Goal: Task Accomplishment & Management: Use online tool/utility

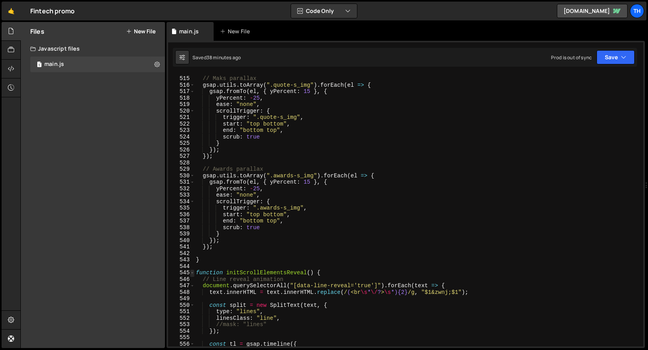
click at [193, 273] on span at bounding box center [192, 273] width 4 height 7
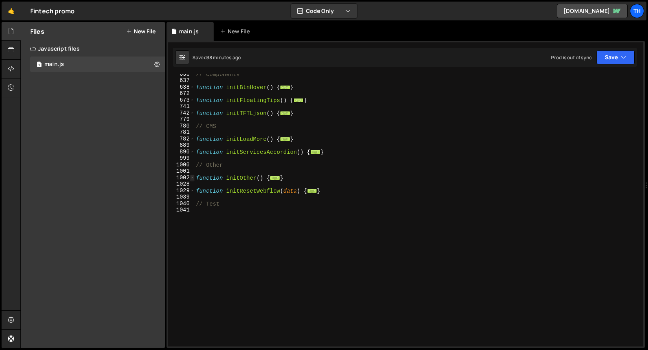
click at [192, 180] on span at bounding box center [192, 178] width 4 height 7
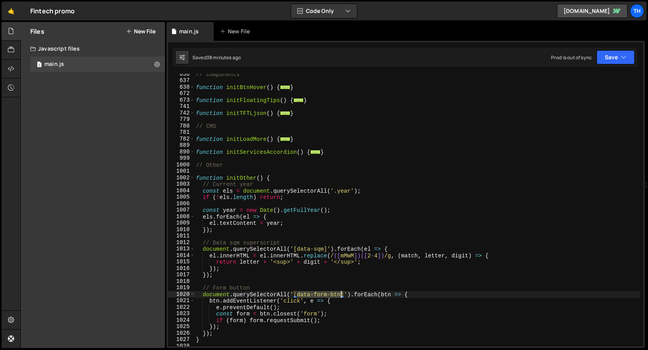
drag, startPoint x: 297, startPoint y: 294, endPoint x: 340, endPoint y: 295, distance: 43.2
click at [340, 295] on div "// Components function initBtnHover ( ) { ... } function initFloatingTips ( ) {…" at bounding box center [417, 214] width 446 height 286
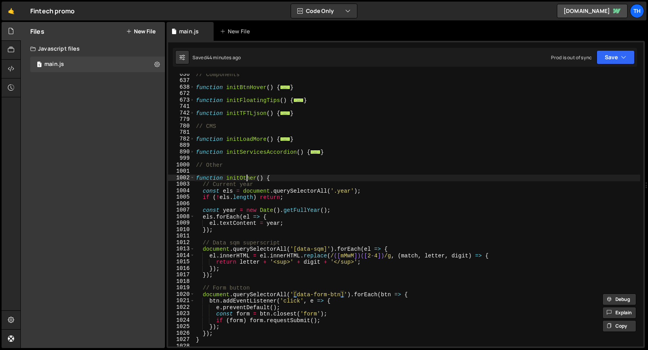
click at [246, 179] on div "// Components function initBtnHover ( ) { ... } function initFloatingTips ( ) {…" at bounding box center [417, 214] width 446 height 286
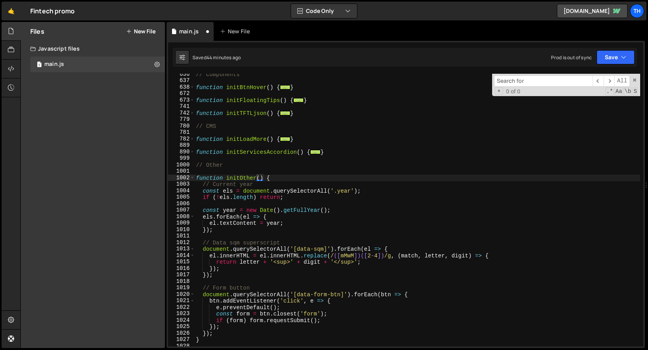
type textarea "const els = document.querySelectorAll('.year');"
click at [279, 192] on div "// Components function initBtnHover ( ) { ... } function initFloatingTips ( ) {…" at bounding box center [417, 214] width 446 height 286
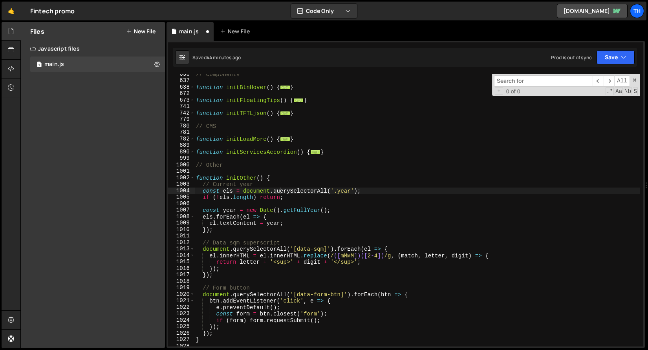
click at [521, 85] on input at bounding box center [543, 80] width 99 height 11
paste input "initOther"
click at [521, 80] on input "initOther" at bounding box center [543, 80] width 99 height 11
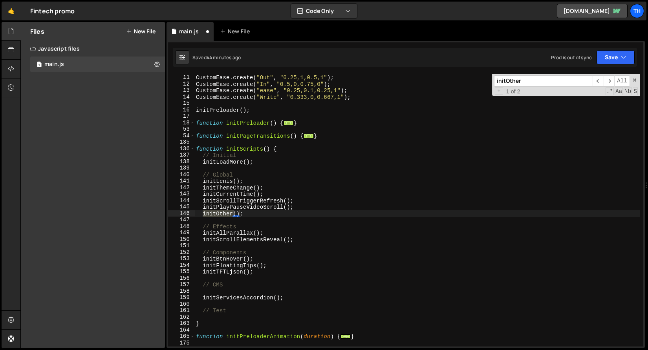
scroll to position [64, 0]
type input "initOther"
click at [611, 51] on button "Save" at bounding box center [616, 57] width 38 height 14
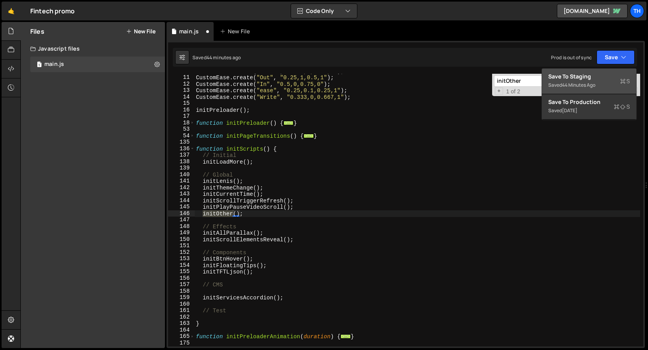
click at [593, 72] on button "Save to Staging S Saved 44 minutes ago" at bounding box center [589, 82] width 94 height 26
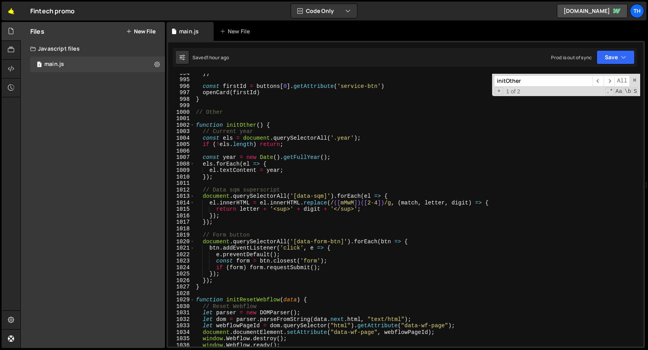
scroll to position [6446, 0]
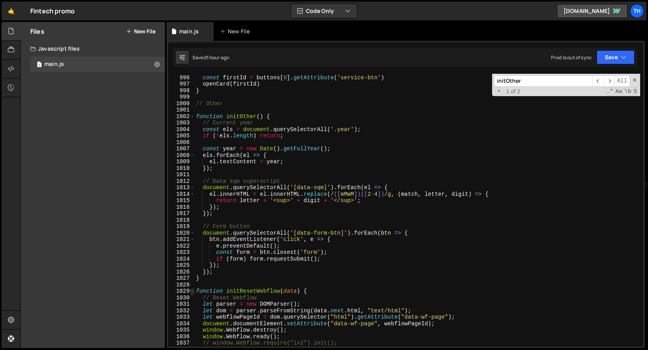
click at [193, 289] on span at bounding box center [192, 291] width 4 height 7
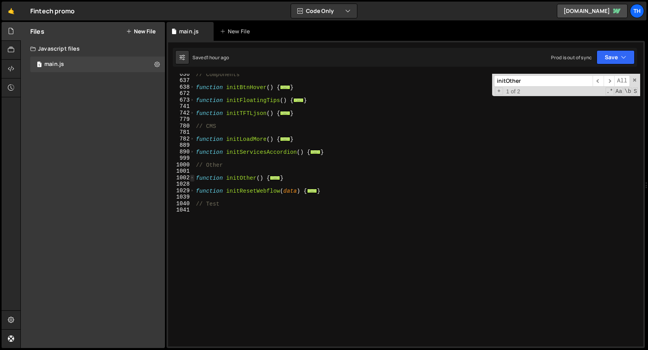
click at [194, 178] on span at bounding box center [192, 178] width 4 height 7
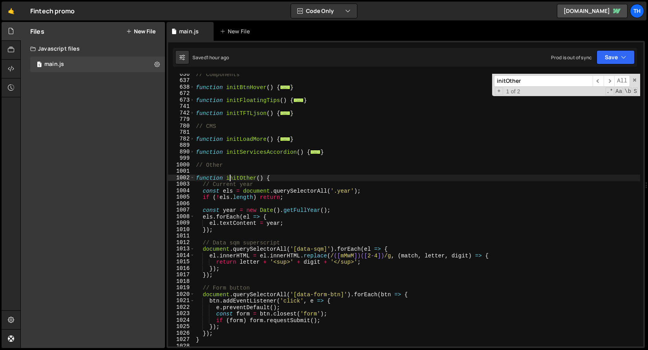
click at [230, 178] on div "// Components function initBtnHover ( ) { ... } function initFloatingTips ( ) {…" at bounding box center [417, 214] width 446 height 286
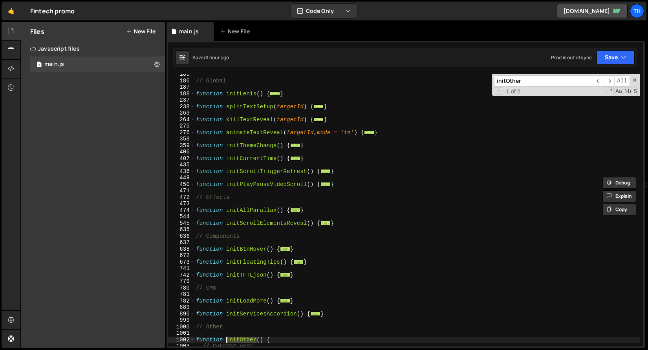
scroll to position [0, 0]
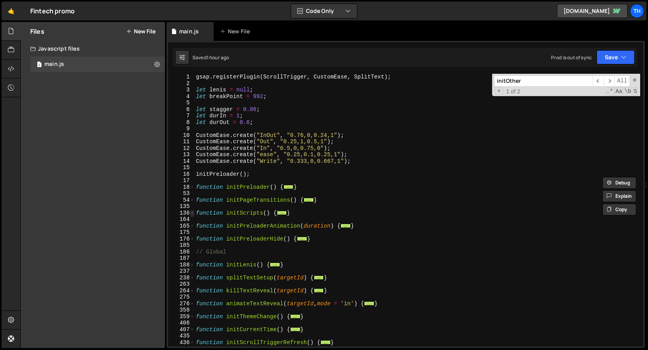
click at [193, 215] on span at bounding box center [192, 213] width 4 height 7
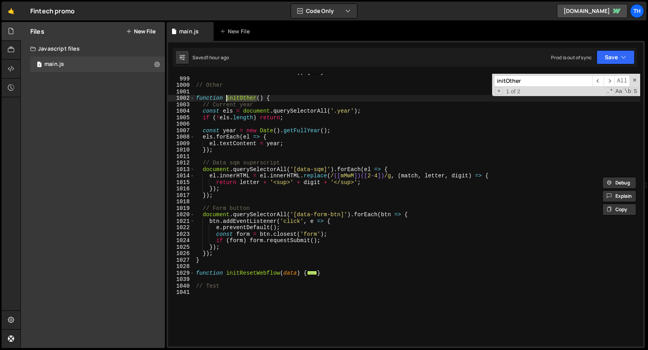
scroll to position [588, 0]
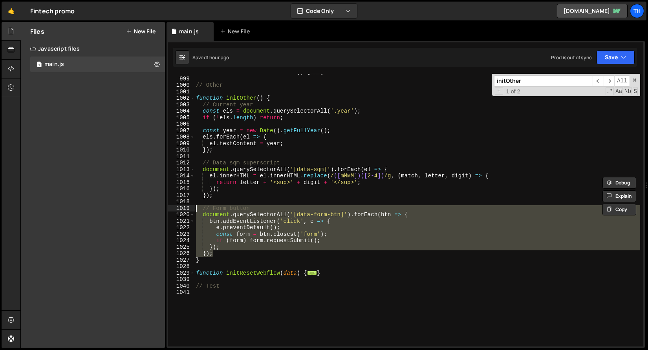
drag, startPoint x: 225, startPoint y: 257, endPoint x: 126, endPoint y: 207, distance: 110.6
click at [126, 207] on div "Files New File Javascript files 1 main.js 0 CSS files Copy share link Edit File…" at bounding box center [334, 185] width 628 height 327
type textarea "// Form button document.querySelectorAll('[data-form-btn]').forEach(btn => {"
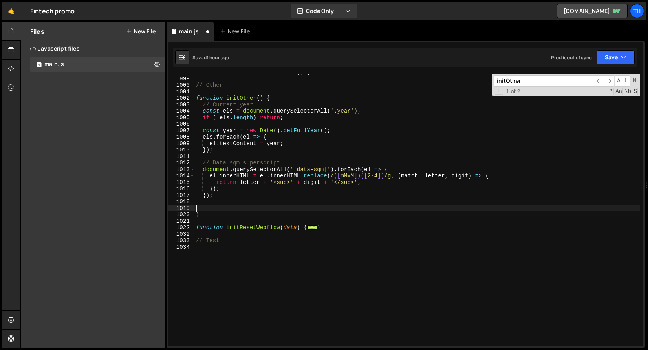
click at [607, 44] on div "1 Type cmd + s to save your Javascript file. הההההההההההההההההההההההההההההההההה…" at bounding box center [406, 194] width 478 height 307
click at [607, 50] on button "Save" at bounding box center [616, 57] width 38 height 14
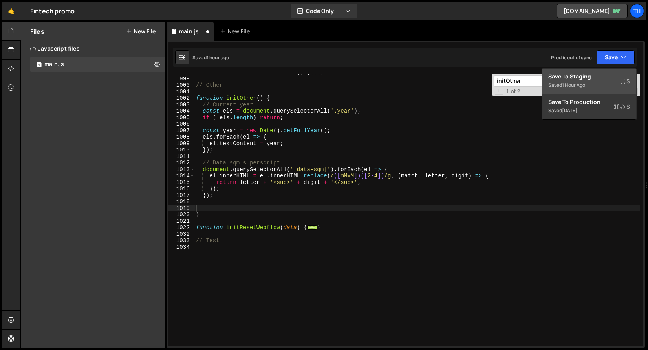
click at [606, 75] on div "Save to Staging S" at bounding box center [589, 77] width 82 height 8
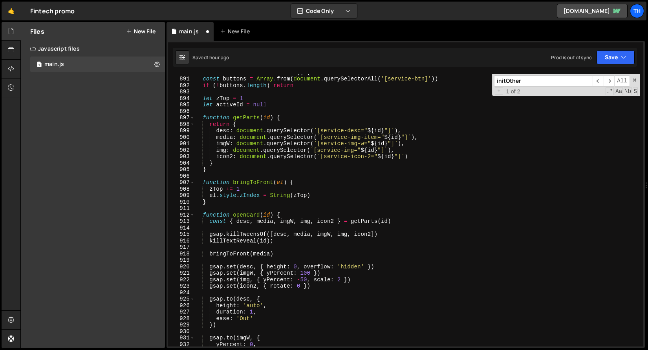
scroll to position [5765, 0]
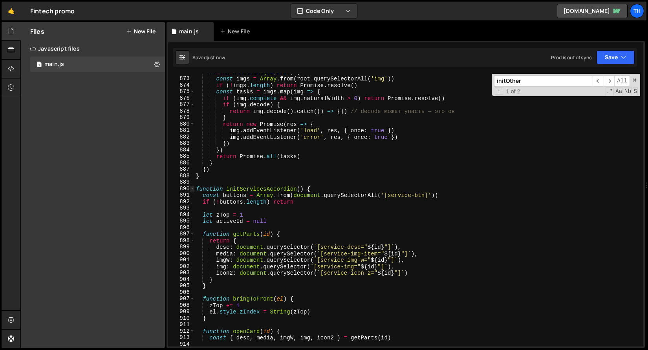
type textarea "}"
click at [191, 186] on span at bounding box center [192, 189] width 4 height 7
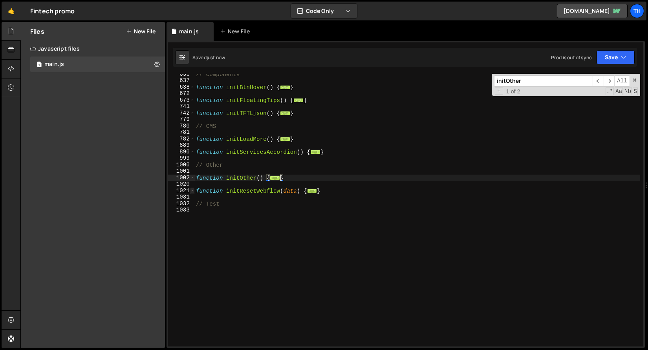
scroll to position [333, 0]
click at [221, 247] on div "// Components function initBtnHover ( ) { ... } function initFloatingTips ( ) {…" at bounding box center [417, 214] width 446 height 286
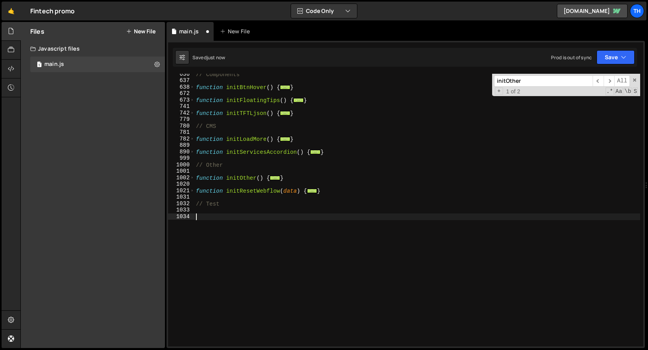
paste textarea "});"
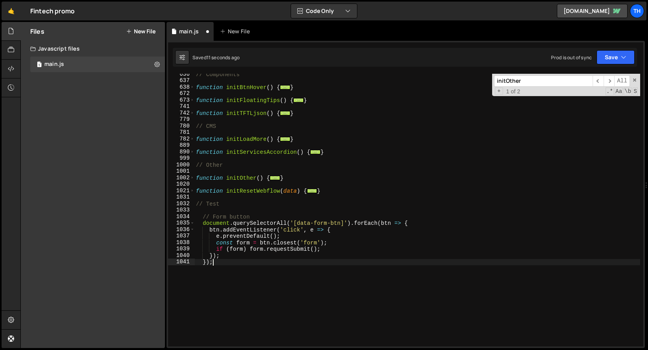
drag, startPoint x: 194, startPoint y: 177, endPoint x: 233, endPoint y: 182, distance: 39.7
click at [194, 177] on span at bounding box center [192, 178] width 4 height 7
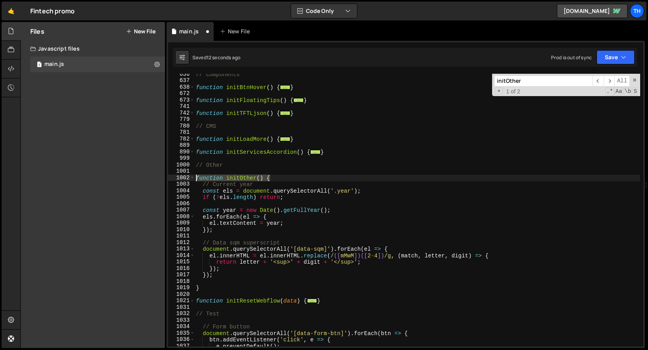
drag, startPoint x: 289, startPoint y: 179, endPoint x: 159, endPoint y: 177, distance: 130.8
click at [159, 177] on div "Files New File Javascript files 1 main.js 0 CSS files Copy share link Edit File…" at bounding box center [334, 185] width 628 height 327
type textarea "function initOther() {"
click at [212, 322] on div "// Components function initBtnHover ( ) { ... } function initFloatingTips ( ) {…" at bounding box center [417, 214] width 446 height 286
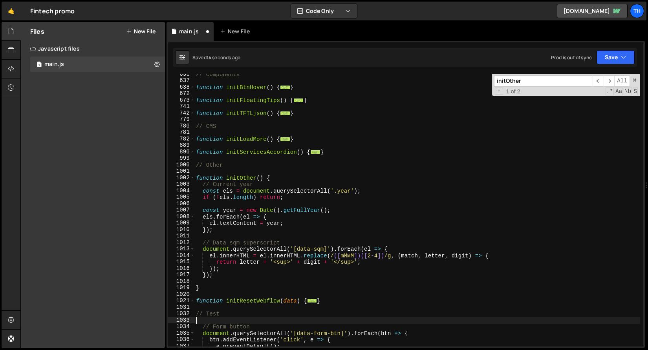
paste textarea "function initOther() {"
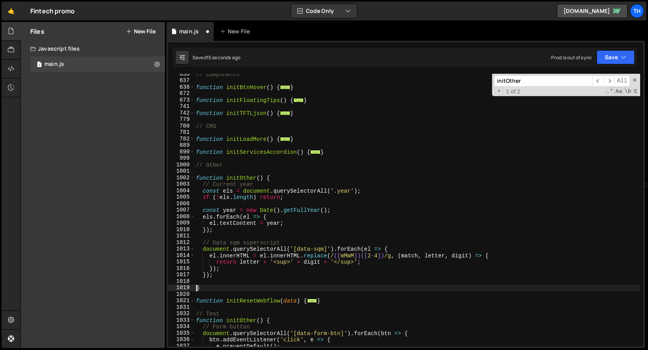
drag, startPoint x: 210, startPoint y: 291, endPoint x: 178, endPoint y: 290, distance: 31.8
click at [177, 291] on div "function initOther() { 636 637 638 672 673 741 742 779 780 781 782 889 890 999 …" at bounding box center [405, 210] width 475 height 273
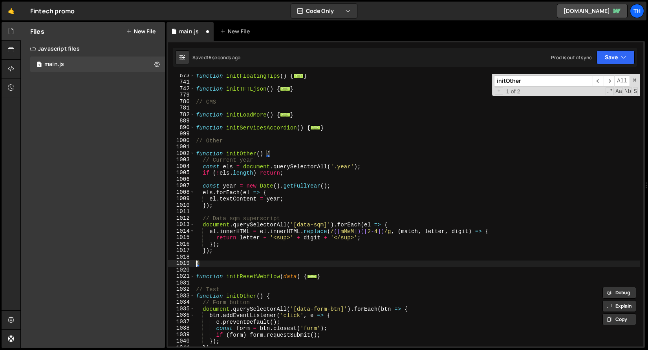
scroll to position [382, 0]
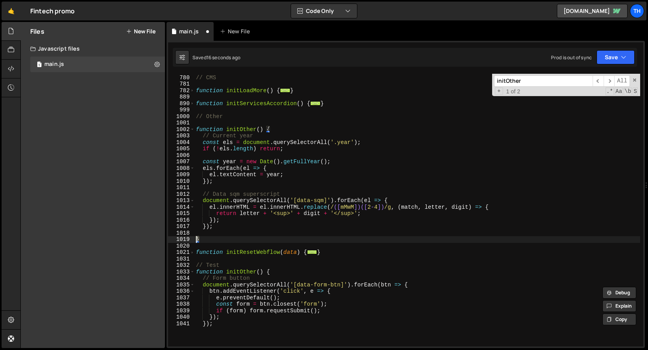
click at [228, 333] on div "// CMS function initLoadMore ( ) { ... } function initServicesAccordion ( ) { .…" at bounding box center [417, 211] width 446 height 286
type textarea "});"
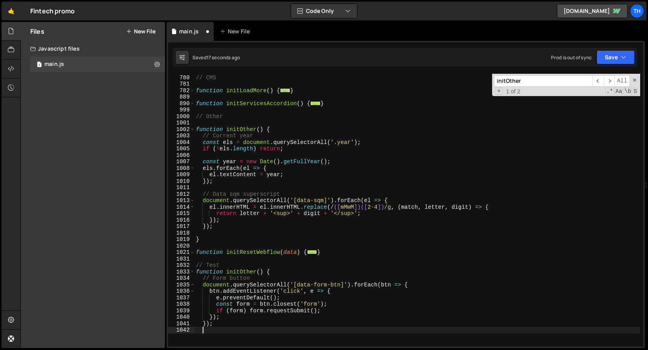
paste textarea "}"
click at [242, 273] on div "// CMS function initLoadMore ( ) { ... } function initServicesAccordion ( ) { .…" at bounding box center [417, 211] width 446 height 286
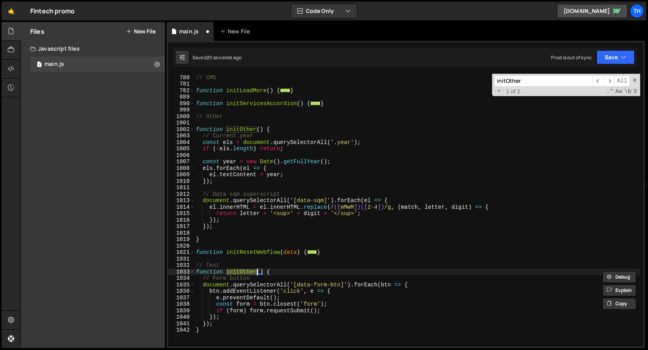
click at [244, 271] on div "// CMS function initLoadMore ( ) { ... } function initServicesAccordion ( ) { .…" at bounding box center [417, 210] width 446 height 273
drag, startPoint x: 240, startPoint y: 271, endPoint x: 257, endPoint y: 271, distance: 16.9
click at [257, 271] on div "// CMS function initLoadMore ( ) { ... } function initServicesAccordion ( ) { .…" at bounding box center [417, 211] width 446 height 286
click at [242, 271] on div "// CMS function initLoadMore ( ) { ... } function initServicesAccordion ( ) { .…" at bounding box center [417, 211] width 446 height 286
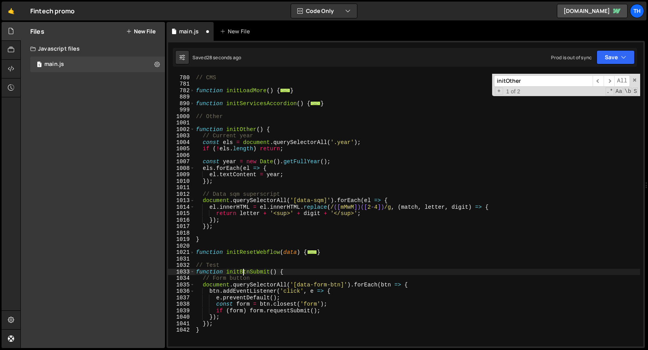
click at [242, 271] on div "// CMS function initLoadMore ( ) { ... } function initServicesAccordion ( ) { .…" at bounding box center [417, 211] width 446 height 286
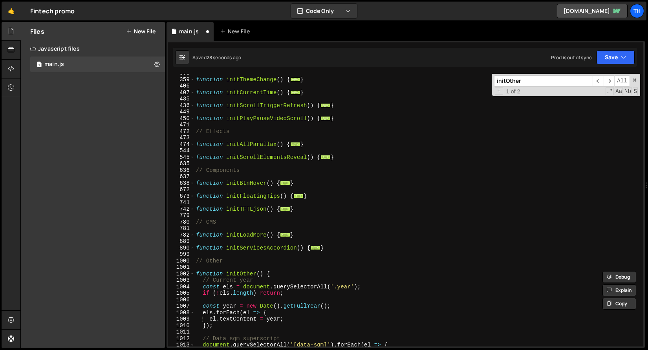
scroll to position [0, 0]
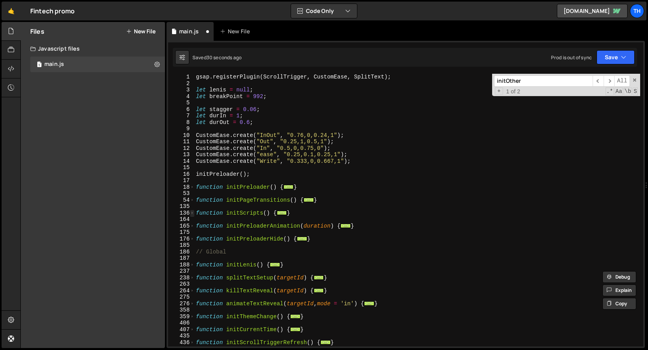
click at [193, 216] on span at bounding box center [192, 213] width 4 height 7
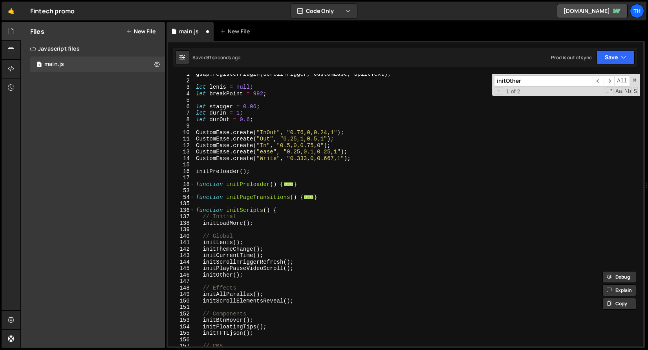
scroll to position [54, 0]
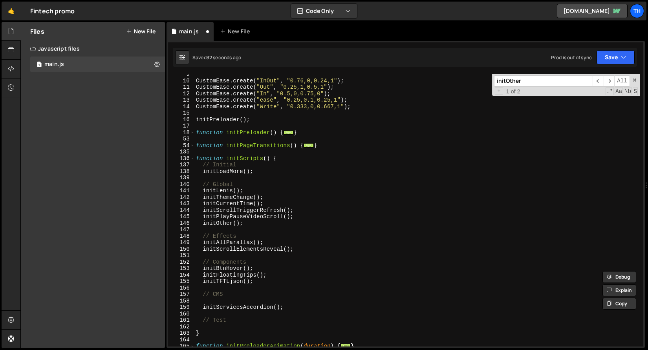
click at [259, 318] on div "CustomEase . create ( "InOut" , "0.76,0,0.24,1" ) ; CustomEase . create ( "Out"…" at bounding box center [417, 214] width 446 height 286
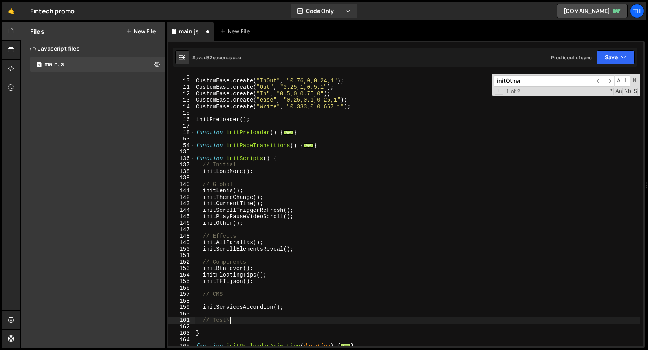
type textarea "// Test"
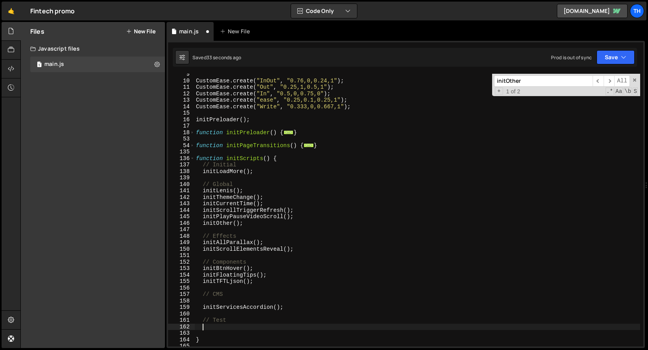
scroll to position [0, 0]
paste textarea "initBtnSubmit"
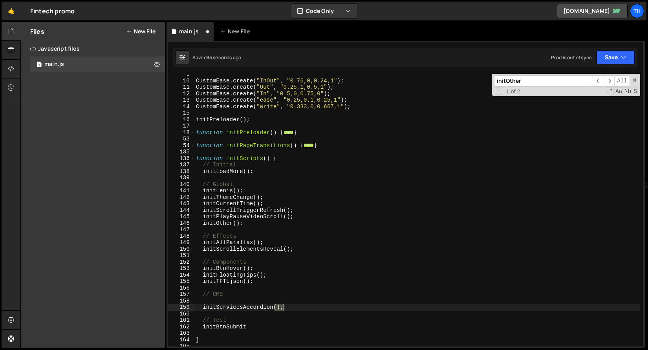
drag, startPoint x: 275, startPoint y: 309, endPoint x: 287, endPoint y: 309, distance: 13.0
click at [287, 309] on div "CustomEase . create ( "InOut" , "0.76,0,0.24,1" ) ; CustomEase . create ( "Out"…" at bounding box center [417, 214] width 446 height 286
click at [245, 324] on div "CustomEase . create ( "InOut" , "0.76,0,0.24,1" ) ; CustomEase . create ( "Out"…" at bounding box center [417, 214] width 446 height 286
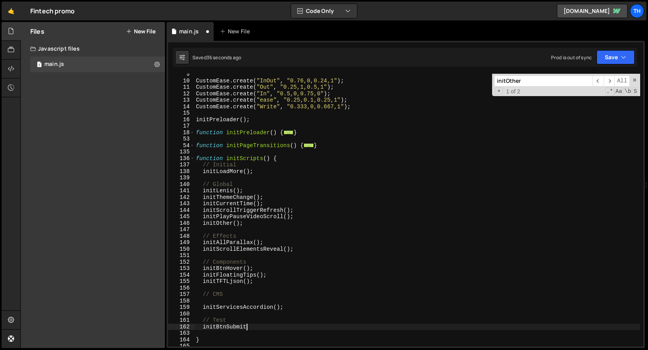
click at [267, 327] on div "CustomEase . create ( "InOut" , "0.76,0,0.24,1" ) ; CustomEase . create ( "Out"…" at bounding box center [417, 214] width 446 height 286
paste textarea "();"
type textarea "initBtnSubmit();"
drag, startPoint x: 608, startPoint y: 58, endPoint x: 602, endPoint y: 68, distance: 11.3
click at [608, 58] on button "Save" at bounding box center [616, 57] width 38 height 14
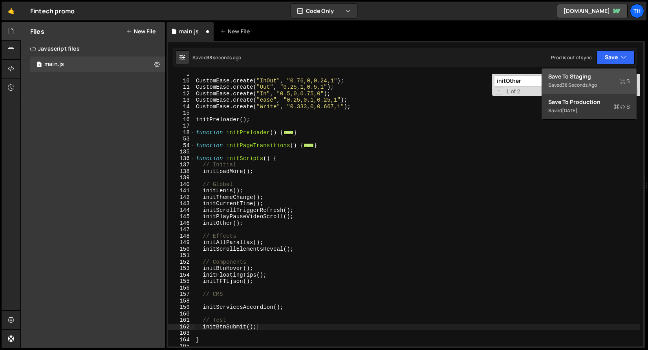
click at [596, 74] on div "Save to Staging S" at bounding box center [589, 77] width 82 height 8
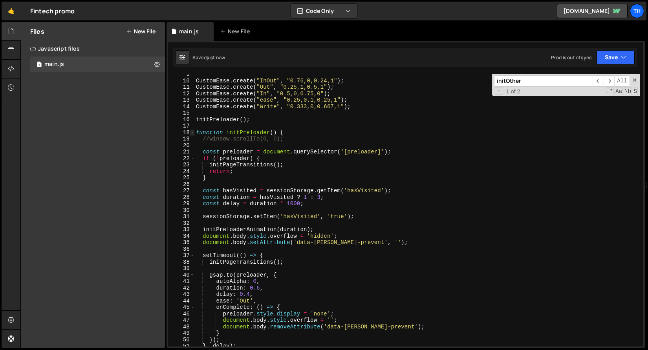
click at [193, 132] on span at bounding box center [192, 133] width 4 height 7
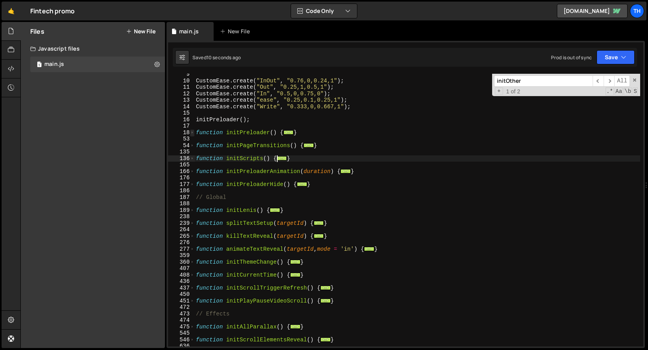
click at [193, 132] on span at bounding box center [192, 133] width 4 height 7
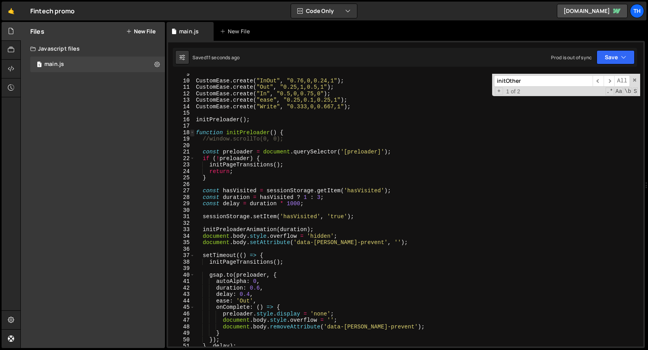
click at [193, 132] on span at bounding box center [192, 133] width 4 height 7
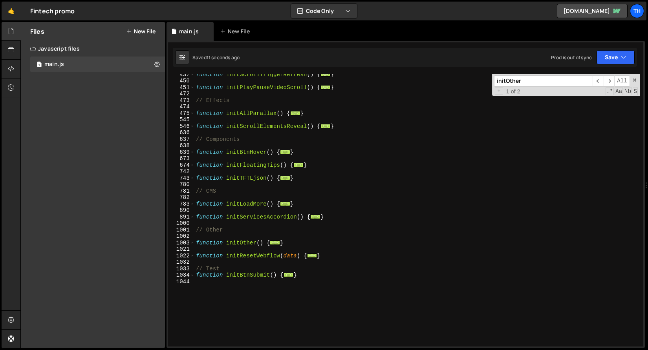
scroll to position [340, 0]
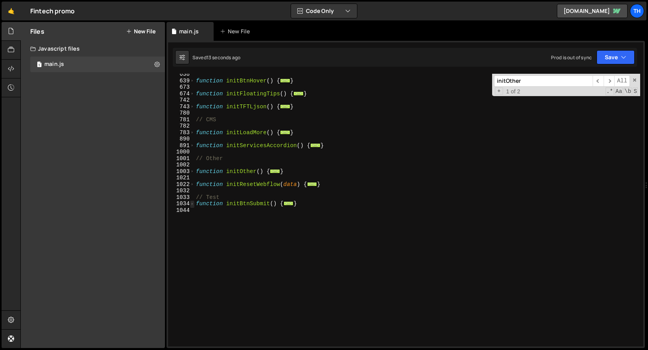
click at [190, 206] on span at bounding box center [192, 204] width 4 height 7
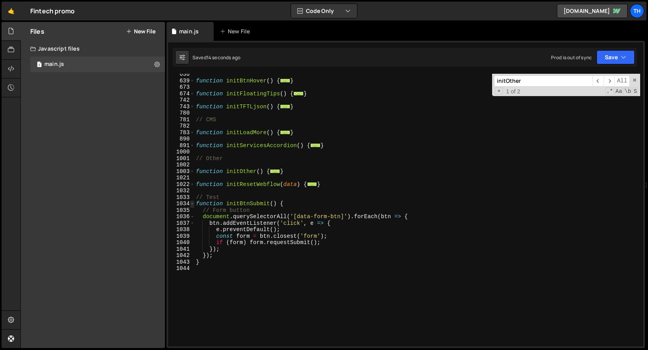
click at [190, 206] on span at bounding box center [192, 204] width 4 height 7
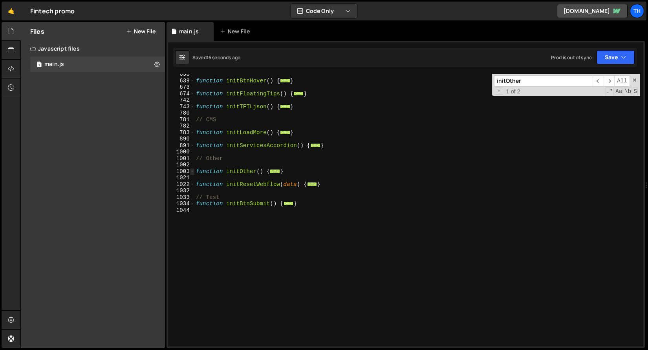
click at [192, 173] on span at bounding box center [192, 171] width 4 height 7
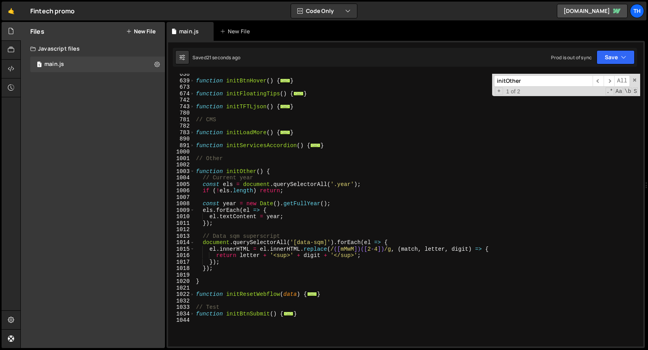
click at [212, 276] on div "function initBtnHover ( ) { ... } function initFloatingTips ( ) { ... } functio…" at bounding box center [417, 214] width 446 height 286
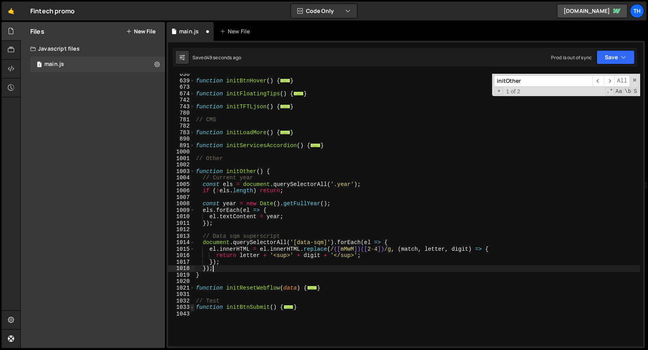
click at [193, 307] on span at bounding box center [192, 307] width 4 height 7
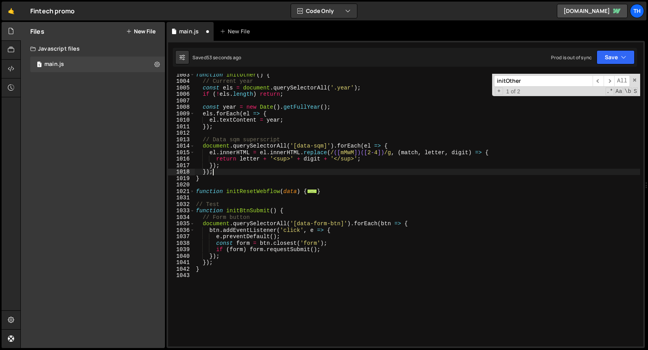
scroll to position [388, 0]
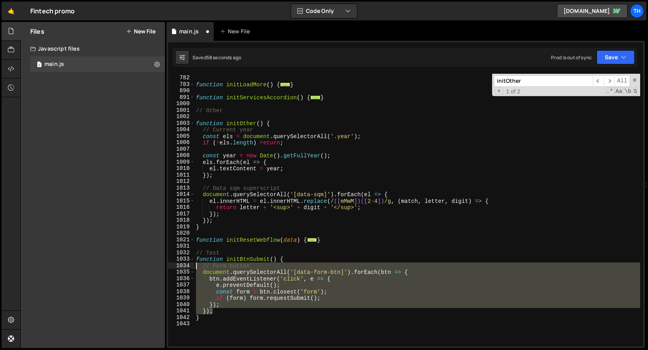
drag, startPoint x: 218, startPoint y: 310, endPoint x: 146, endPoint y: 268, distance: 83.4
click at [146, 268] on div "Files New File Javascript files 1 main.js 0 CSS files Copy share link Edit File…" at bounding box center [334, 185] width 628 height 327
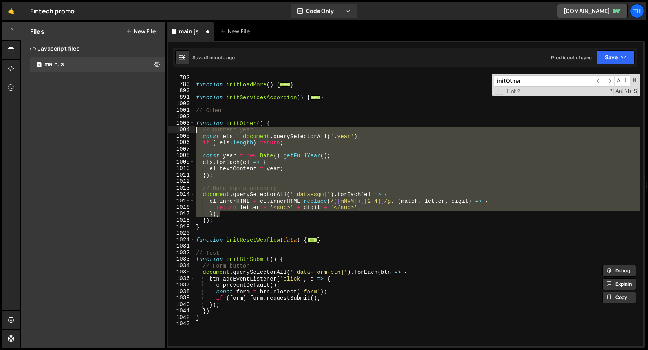
drag, startPoint x: 228, startPoint y: 217, endPoint x: 144, endPoint y: 132, distance: 119.4
click at [144, 132] on div "Files New File Javascript files 1 main.js 0 CSS files Copy share link Edit File…" at bounding box center [334, 185] width 628 height 327
paste textarea "}"
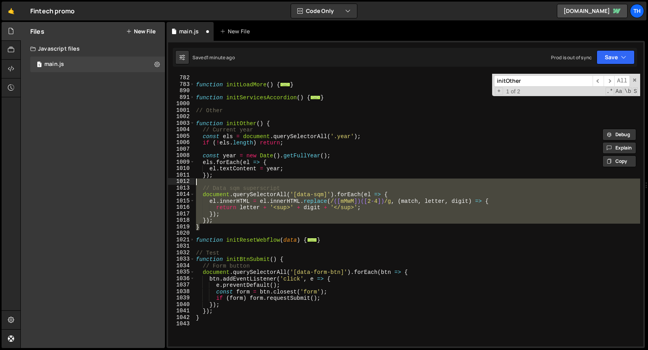
drag, startPoint x: 222, startPoint y: 224, endPoint x: 151, endPoint y: 164, distance: 92.8
click at [151, 164] on div "Files New File Javascript files 1 main.js 0 CSS files Copy share link Edit File…" at bounding box center [334, 185] width 628 height 327
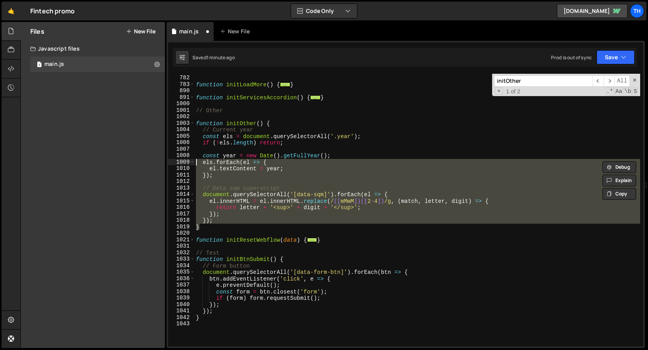
click at [213, 212] on div "// CMS function initLoadMore ( ) { ... } function initServicesAccordion ( ) { .…" at bounding box center [417, 210] width 446 height 273
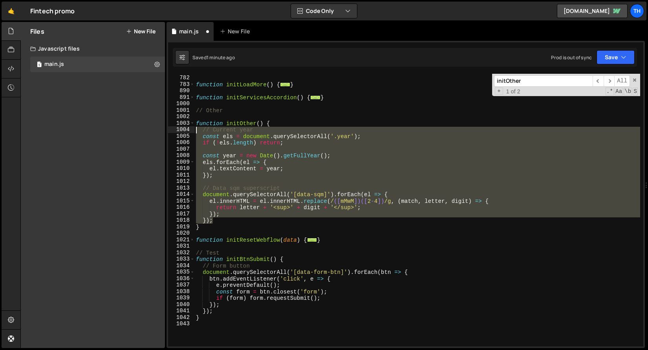
drag, startPoint x: 218, startPoint y: 220, endPoint x: 135, endPoint y: 132, distance: 120.3
click at [135, 132] on div "Files New File Javascript files 1 main.js 0 CSS files Copy share link Edit File…" at bounding box center [334, 185] width 628 height 327
paste textarea "}"
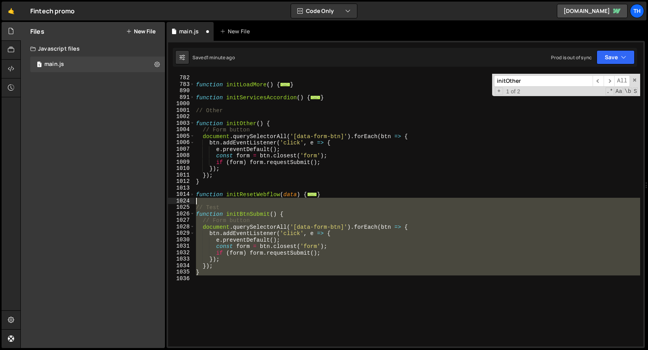
drag, startPoint x: 221, startPoint y: 281, endPoint x: 139, endPoint y: 203, distance: 112.8
click at [139, 203] on div "Files New File Javascript files 1 main.js 0 CSS files Copy share link Edit File…" at bounding box center [334, 185] width 628 height 327
type textarea "// Test"
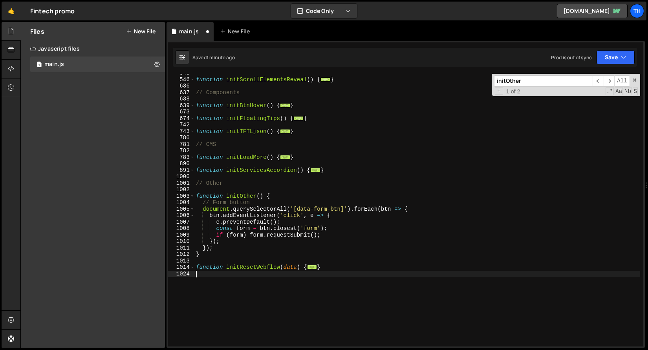
scroll to position [323, 0]
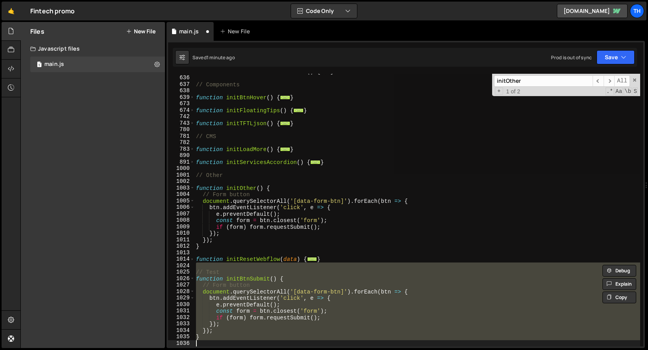
click at [218, 288] on div "function initScrollElementsReveal ( ) { ... } // Components function initBtnHov…" at bounding box center [417, 210] width 446 height 273
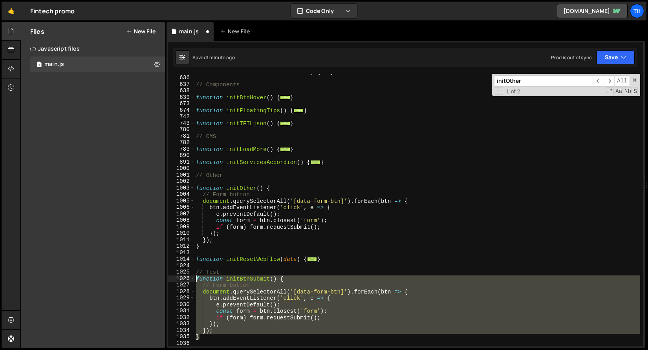
drag, startPoint x: 204, startPoint y: 340, endPoint x: 117, endPoint y: 281, distance: 105.4
click at [117, 281] on div "Files New File Javascript files 1 main.js 0 CSS files Copy share link Edit File…" at bounding box center [334, 185] width 628 height 327
type textarea "function initBtnSubmit() { // Form button"
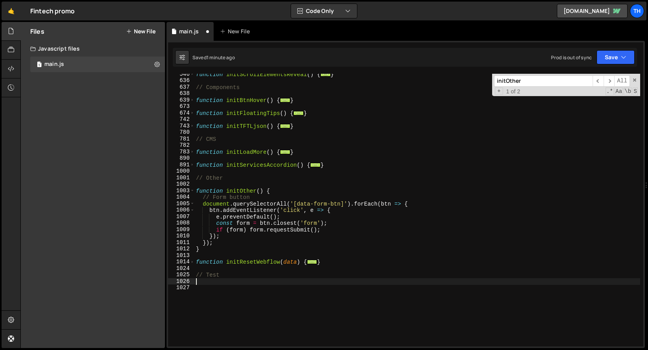
scroll to position [0, 0]
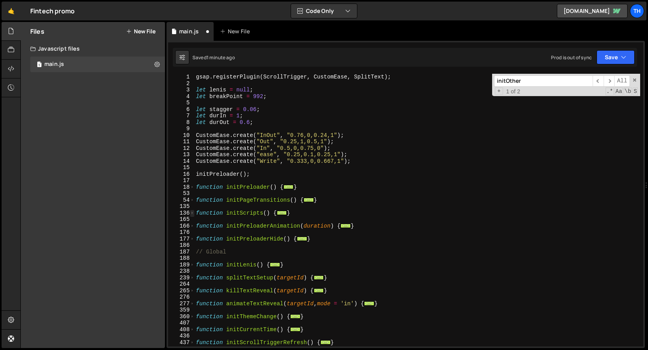
click at [192, 214] on span at bounding box center [192, 213] width 4 height 7
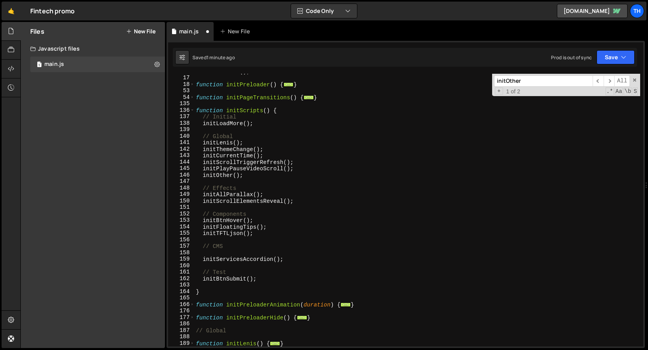
scroll to position [102, 0]
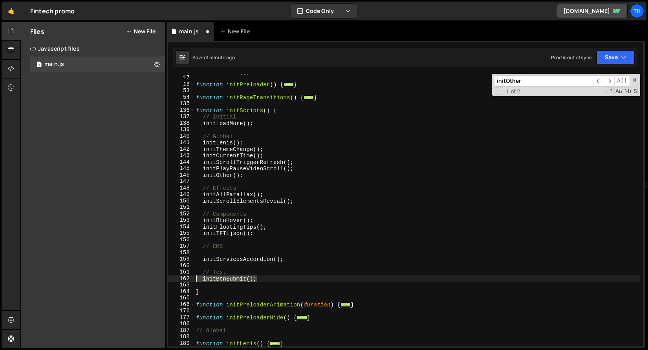
drag, startPoint x: 282, startPoint y: 281, endPoint x: 148, endPoint y: 278, distance: 133.2
click at [148, 278] on div "Files New File Javascript files 1 main.js 0 CSS files Copy share link Edit File…" at bounding box center [334, 185] width 628 height 327
type textarea "initBtnSubmit();"
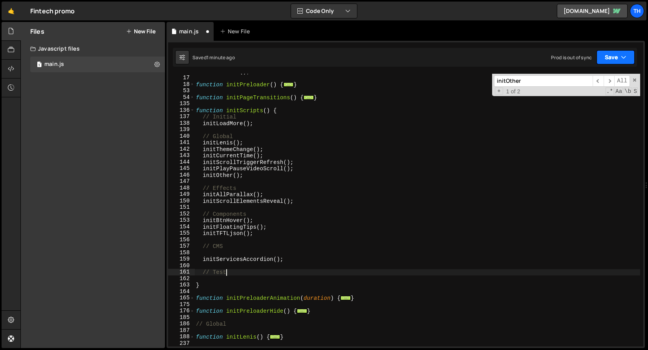
click at [629, 60] on button "Save" at bounding box center [616, 57] width 38 height 14
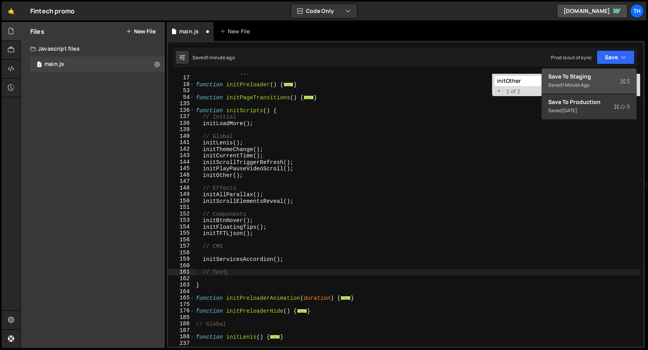
click at [607, 88] on div "Saved 1 minute ago" at bounding box center [589, 85] width 82 height 9
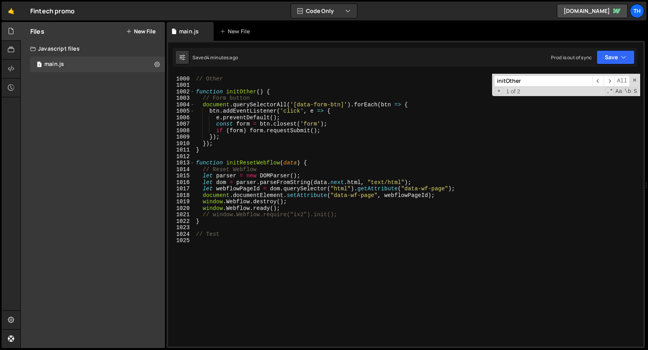
scroll to position [6423, 0]
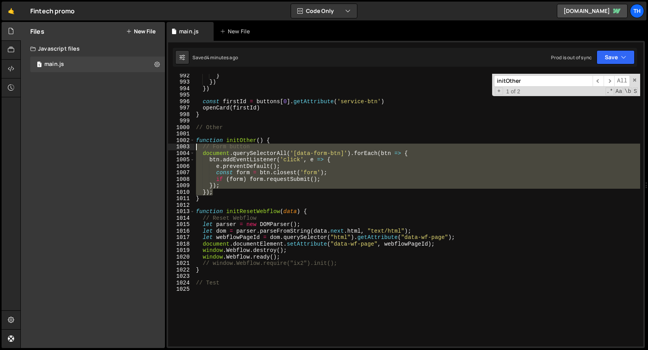
drag, startPoint x: 222, startPoint y: 192, endPoint x: 143, endPoint y: 149, distance: 90.1
click at [143, 149] on div "Files New File Javascript files 1 main.js 0 CSS files Copy share link Edit File…" at bounding box center [334, 185] width 628 height 327
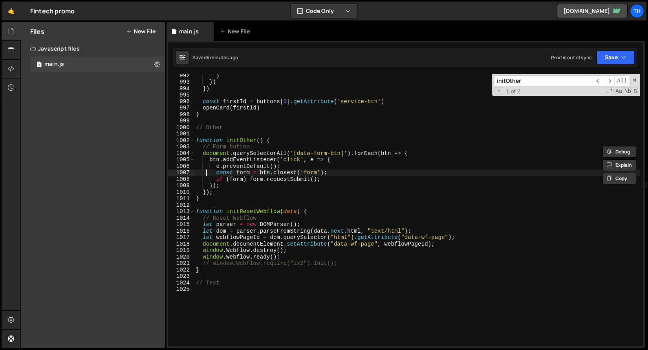
click at [208, 174] on div "} }) }) const firstId = buttons [ 0 ] . getAttribute ( 'service-btn' ) openCard…" at bounding box center [417, 215] width 446 height 286
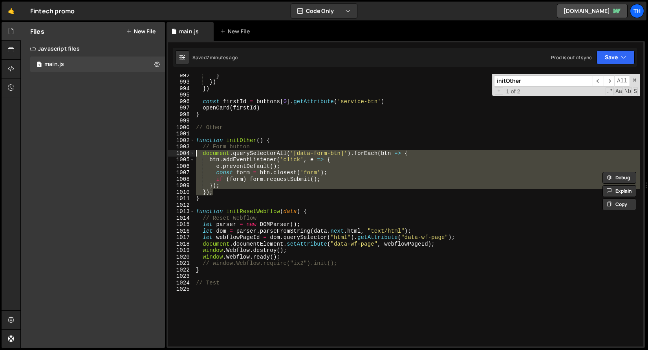
drag, startPoint x: 219, startPoint y: 192, endPoint x: 144, endPoint y: 154, distance: 84.3
click at [144, 154] on div "Files New File Javascript files 1 main.js 0 CSS files Copy share link Edit File…" at bounding box center [334, 185] width 628 height 327
paste textarea "});"
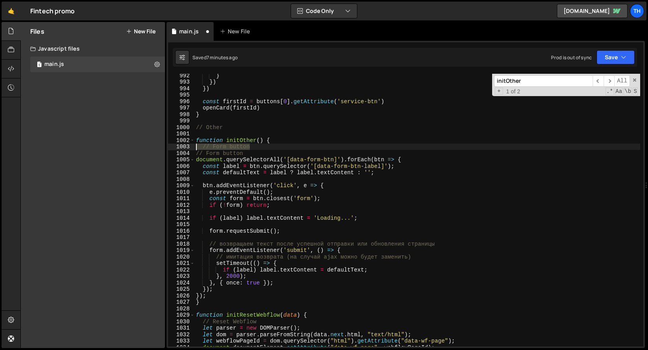
drag, startPoint x: 253, startPoint y: 150, endPoint x: 159, endPoint y: 148, distance: 93.9
click at [159, 148] on div "Files New File Javascript files 1 main.js 0 CSS files Copy share link Edit File…" at bounding box center [334, 185] width 628 height 327
type textarea "// Form button"
click at [613, 66] on div "Saved 7 minutes ago Prod is out of sync Upgrade to Edit Save Save to Staging S …" at bounding box center [405, 57] width 464 height 19
click at [611, 61] on button "Save" at bounding box center [616, 57] width 38 height 14
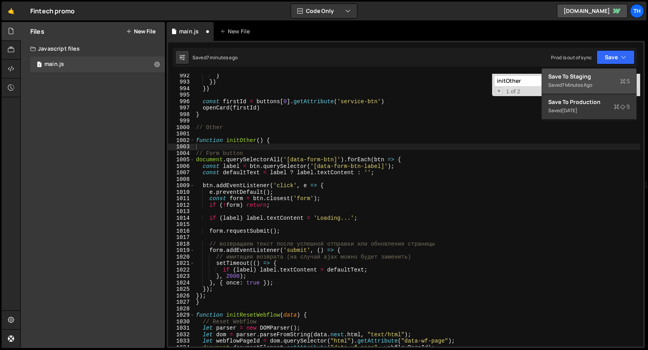
click at [598, 74] on div "Save to Staging S" at bounding box center [589, 77] width 82 height 8
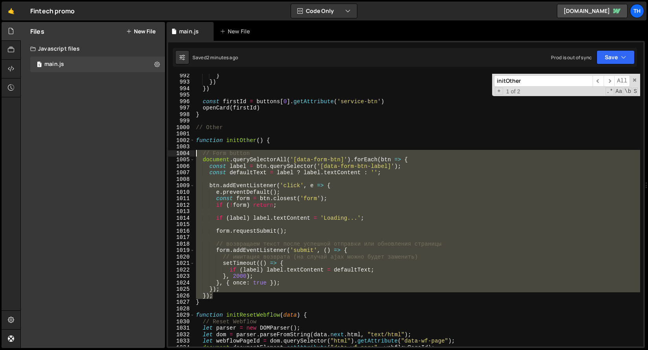
drag, startPoint x: 221, startPoint y: 298, endPoint x: 94, endPoint y: 152, distance: 192.9
click at [94, 152] on div "Files New File Javascript files 1 main.js 0 CSS files Copy share link Edit File…" at bounding box center [334, 185] width 628 height 327
paste textarea "});"
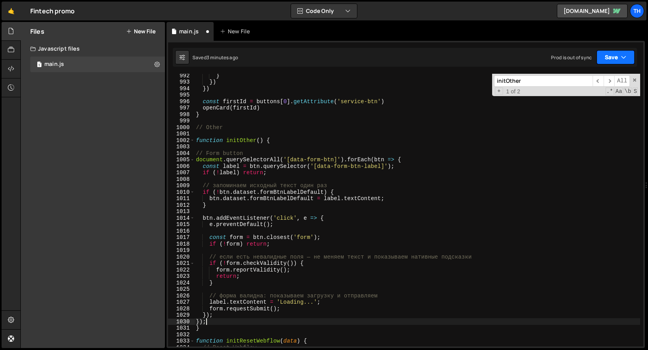
click at [608, 57] on button "Save" at bounding box center [616, 57] width 38 height 14
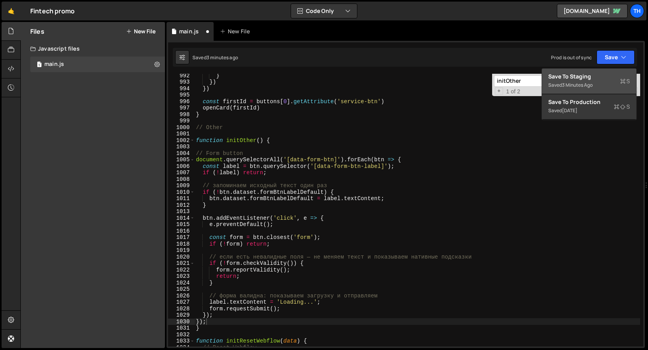
click at [587, 79] on div "Save to Staging S" at bounding box center [589, 77] width 82 height 8
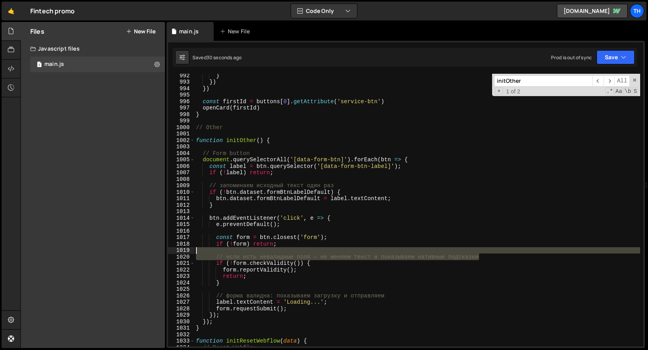
drag, startPoint x: 479, startPoint y: 254, endPoint x: 140, endPoint y: 250, distance: 339.3
click at [140, 250] on div "Files New File Javascript files 1 main.js 0 CSS files Copy share link Edit File…" at bounding box center [334, 185] width 628 height 327
type textarea "// если есть невалидные поля — не меняем текст и показываем нативные подсказки"
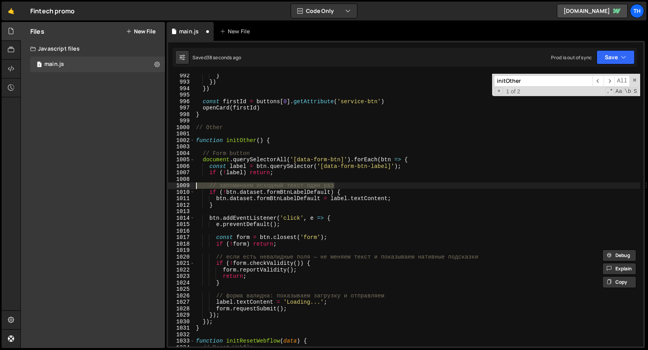
drag, startPoint x: 346, startPoint y: 185, endPoint x: 164, endPoint y: 183, distance: 181.8
click at [164, 183] on div "Files New File Javascript files 1 main.js 0 CSS files Copy share link Edit File…" at bounding box center [334, 185] width 628 height 327
type textarea "// запоминаем исходный текст один раз"
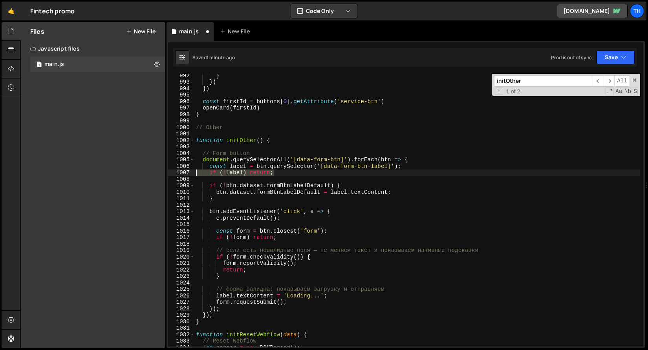
drag, startPoint x: 282, startPoint y: 173, endPoint x: 179, endPoint y: 172, distance: 103.7
click at [179, 172] on div "992 993 994 995 996 997 998 999 1000 1001 1002 1003 1004 1005 1006 1007 1008 10…" at bounding box center [405, 210] width 475 height 273
type textarea "if (!label) return;"
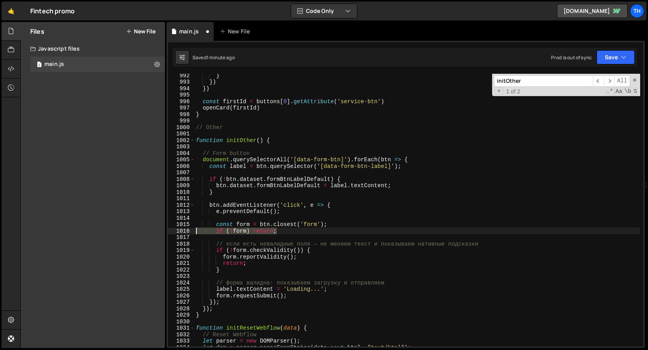
drag, startPoint x: 294, startPoint y: 232, endPoint x: 152, endPoint y: 232, distance: 142.6
click at [152, 232] on div "Files New File Javascript files 1 main.js 0 CSS files Copy share link Edit File…" at bounding box center [334, 185] width 628 height 327
type textarea "if (!form) return;"
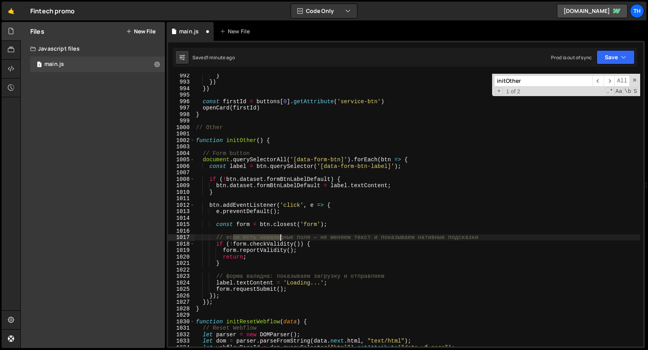
drag, startPoint x: 233, startPoint y: 236, endPoint x: 280, endPoint y: 236, distance: 47.1
click at [280, 236] on div "} }) }) const firstId = buttons [ 0 ] . getAttribute ( 'service-btn' ) openCard…" at bounding box center [417, 215] width 446 height 286
click at [267, 237] on div "} }) }) const firstId = buttons [ 0 ] . getAttribute ( 'service-btn' ) openCard…" at bounding box center [417, 210] width 446 height 273
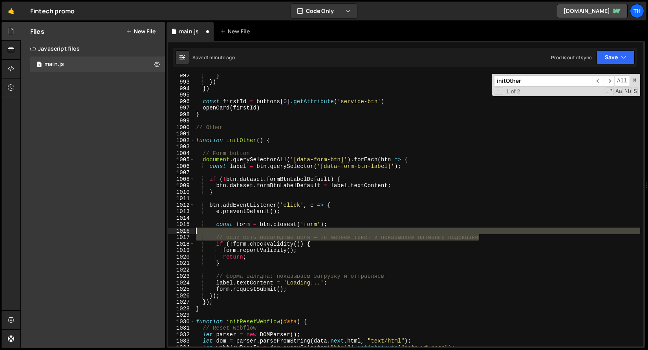
drag, startPoint x: 510, startPoint y: 237, endPoint x: 150, endPoint y: 233, distance: 360.1
click at [150, 233] on div "Files New File Javascript files 1 main.js 0 CSS files Copy share link Edit File…" at bounding box center [334, 185] width 628 height 327
type textarea "// если есть невалидные поля — не меняем текст и показываем нативные подсказки"
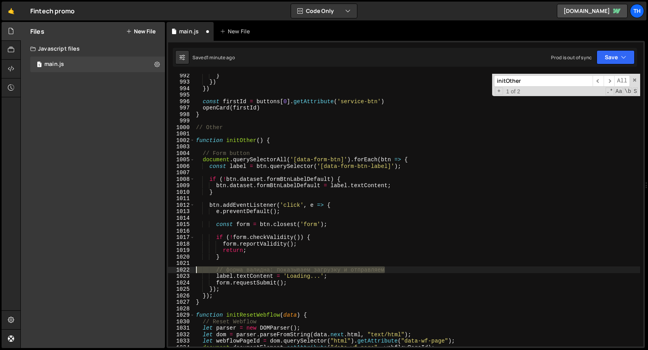
drag, startPoint x: 398, startPoint y: 269, endPoint x: 151, endPoint y: 267, distance: 247.4
click at [151, 267] on div "Files New File Javascript files 1 main.js 0 CSS files Copy share link Edit File…" at bounding box center [334, 185] width 628 height 327
type textarea "// форма валидна: показываем загрузку и отправляем"
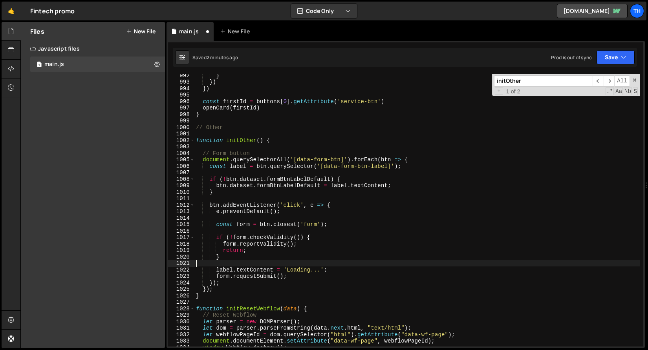
click at [212, 141] on div "} }) }) const firstId = buttons [ 0 ] . getAttribute ( 'service-btn' ) openCard…" at bounding box center [417, 215] width 446 height 286
click at [211, 144] on div "} }) }) const firstId = buttons [ 0 ] . getAttribute ( 'service-btn' ) openCard…" at bounding box center [417, 215] width 446 height 286
type textarea "function initOther() {"
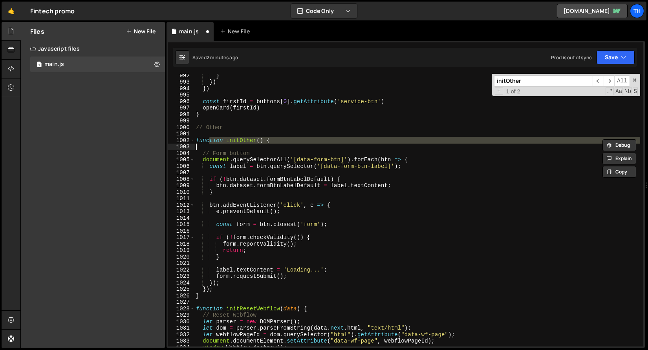
click at [211, 144] on div "} }) }) const firstId = buttons [ 0 ] . getAttribute ( 'service-btn' ) openCard…" at bounding box center [417, 215] width 446 height 286
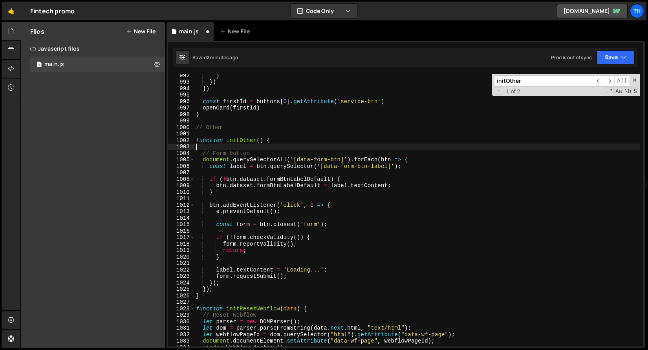
type textarea "function initOther() {"
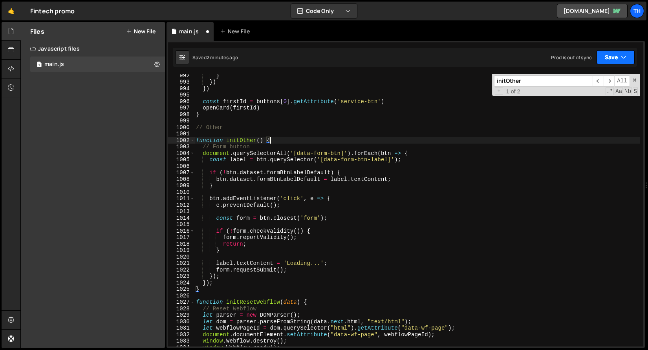
click at [608, 55] on button "Save" at bounding box center [616, 57] width 38 height 14
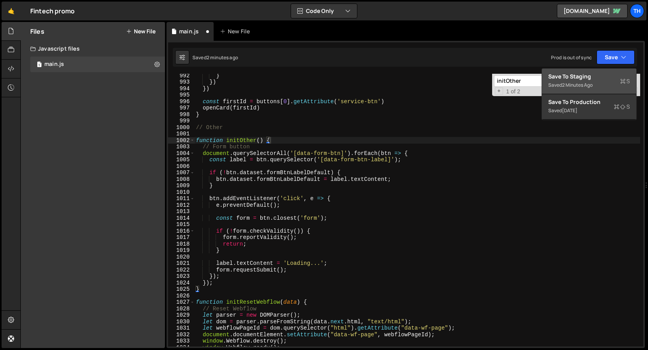
click at [597, 71] on button "Save to Staging S Saved 2 minutes ago" at bounding box center [589, 82] width 94 height 26
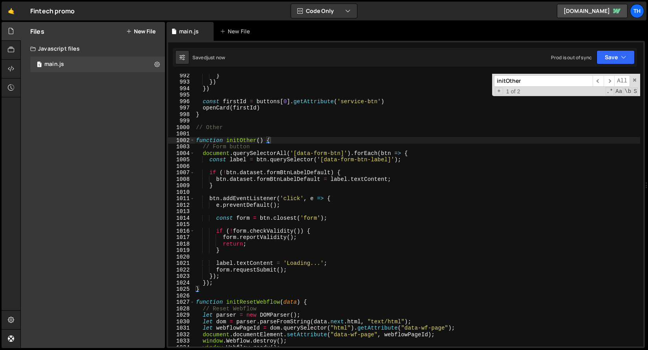
click at [328, 165] on div "} }) }) const firstId = buttons [ 0 ] . getAttribute ( 'service-btn' ) openCard…" at bounding box center [417, 215] width 446 height 286
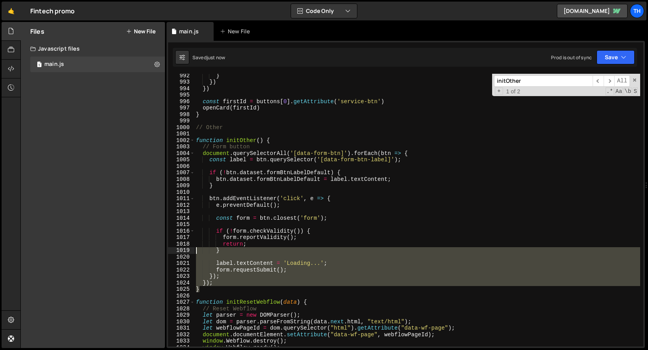
drag, startPoint x: 224, startPoint y: 287, endPoint x: 121, endPoint y: 247, distance: 110.6
click at [121, 247] on div "Files New File Javascript files 1 main.js 0 CSS files Copy share link Edit File…" at bounding box center [334, 185] width 628 height 327
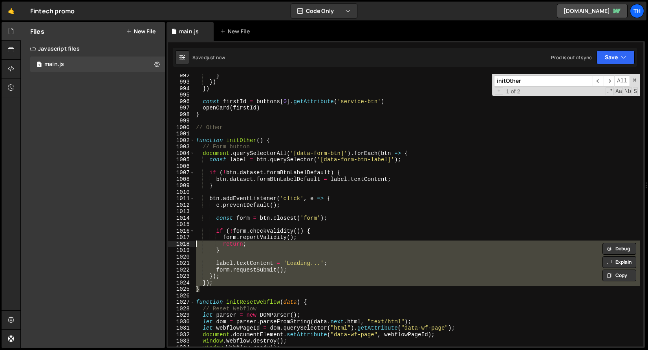
click at [251, 243] on div "} }) }) const firstId = buttons [ 0 ] . getAttribute ( 'service-btn' ) openCard…" at bounding box center [417, 210] width 446 height 273
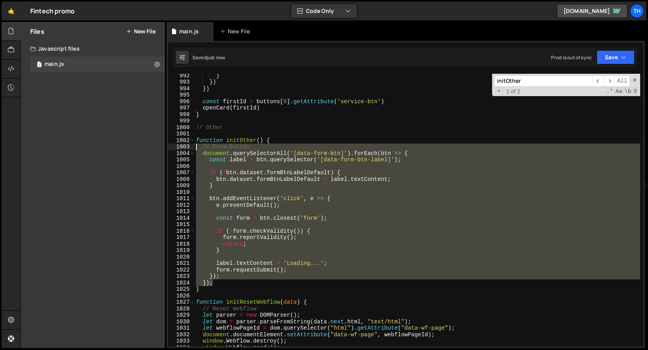
drag, startPoint x: 225, startPoint y: 283, endPoint x: 176, endPoint y: 146, distance: 145.3
click at [176, 146] on div "return; 992 993 994 995 996 997 998 999 1000 1001 1002 1003 1004 1005 1006 1007…" at bounding box center [405, 210] width 475 height 273
type textarea "// Form button document.querySelectorAll('[data-form-btn]').forEach(btn => {"
click at [471, 167] on div "} }) }) const firstId = buttons [ 0 ] . getAttribute ( 'service-btn' ) openCard…" at bounding box center [417, 210] width 446 height 273
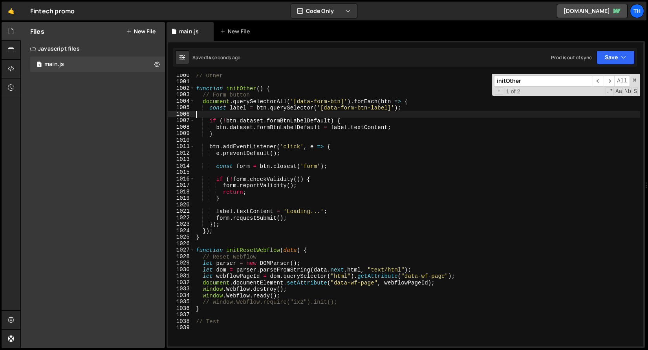
scroll to position [6475, 0]
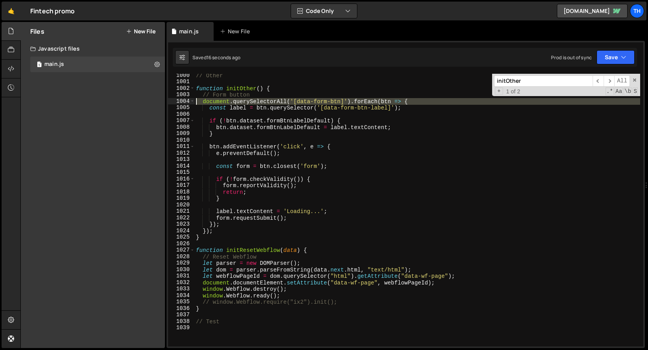
click at [190, 102] on div "1004" at bounding box center [181, 101] width 27 height 7
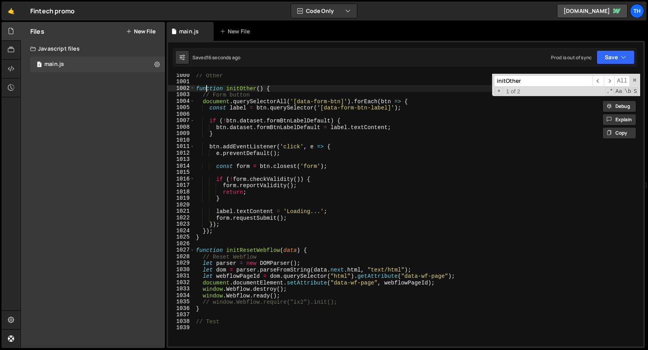
click at [206, 92] on div "// Other function initOther ( ) { // Form button document . querySelectorAll ( …" at bounding box center [417, 215] width 446 height 286
click at [190, 102] on span at bounding box center [192, 101] width 4 height 7
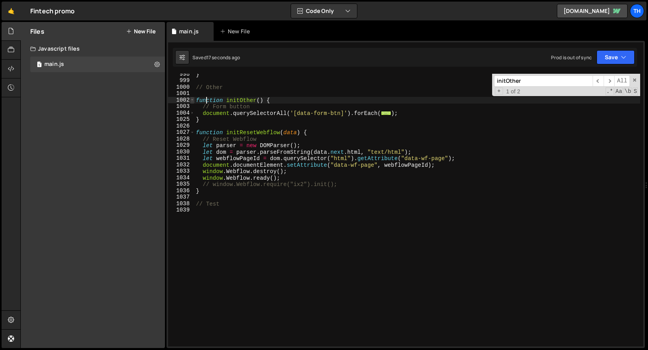
scroll to position [6463, 0]
click at [190, 113] on span at bounding box center [192, 113] width 4 height 7
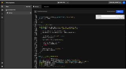
scroll to position [6438, 0]
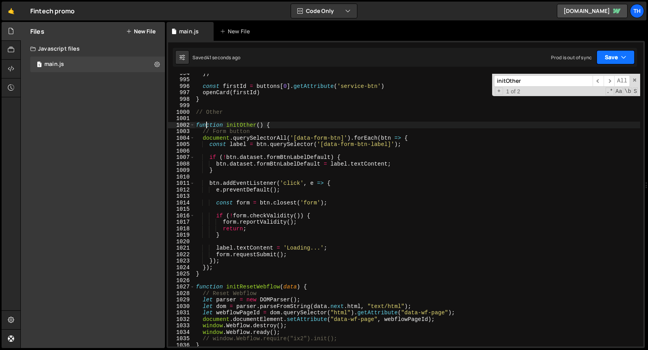
click at [605, 53] on button "Save" at bounding box center [616, 57] width 38 height 14
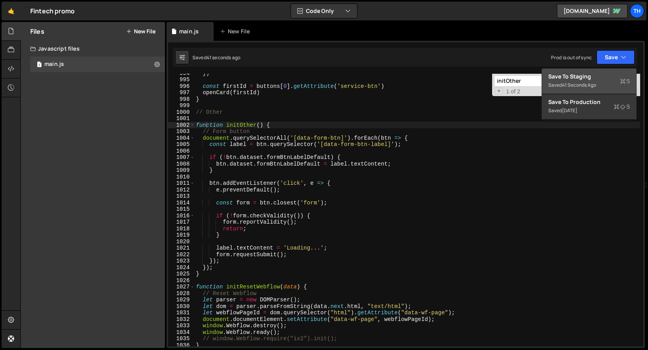
click at [598, 77] on div "Save to Staging S" at bounding box center [589, 77] width 82 height 8
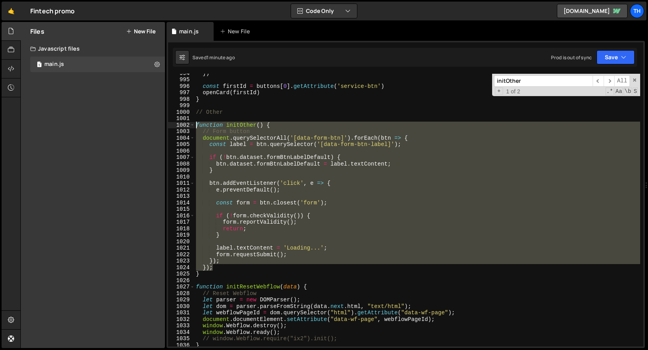
drag, startPoint x: 220, startPoint y: 267, endPoint x: 149, endPoint y: 124, distance: 159.1
click at [149, 124] on div "Files New File Javascript files 1 main.js 0 CSS files Copy share link Edit File…" at bounding box center [334, 185] width 628 height 327
type textarea "function initOther() { // Form button"
click at [235, 195] on div "}) const firstId = buttons [ 0 ] . getAttribute ( 'service-btn' ) openCard ( fi…" at bounding box center [417, 210] width 446 height 273
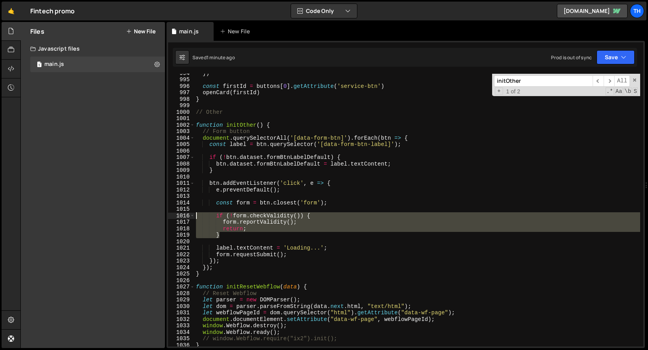
drag, startPoint x: 221, startPoint y: 234, endPoint x: 171, endPoint y: 218, distance: 52.9
click at [171, 218] on div "994 995 996 997 998 999 1000 1001 1002 1003 1004 1005 1006 1007 1008 1009 1010 …" at bounding box center [405, 210] width 475 height 273
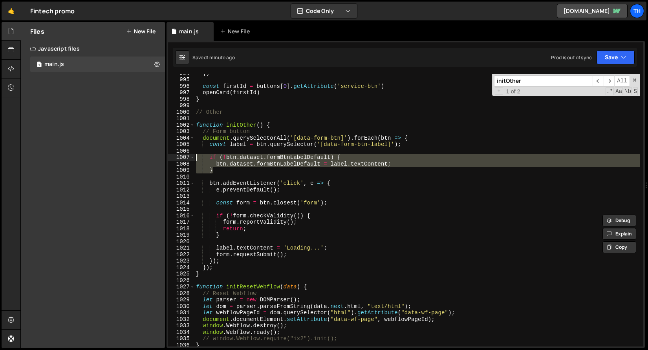
drag, startPoint x: 229, startPoint y: 171, endPoint x: 150, endPoint y: 157, distance: 80.1
click at [150, 157] on div "Files New File Javascript files 1 main.js 0 CSS files Copy share link Edit File…" at bounding box center [334, 185] width 628 height 327
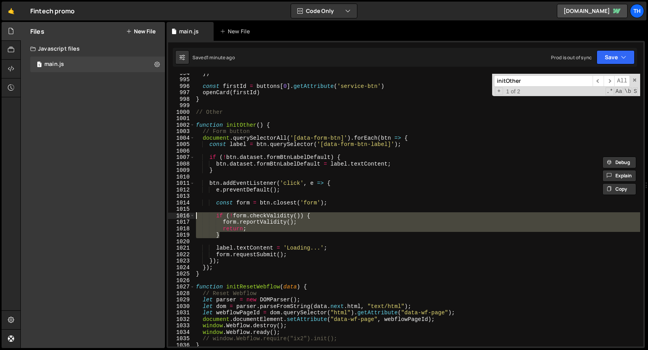
drag, startPoint x: 232, startPoint y: 235, endPoint x: 158, endPoint y: 215, distance: 76.6
click at [158, 215] on div "Files New File Javascript files 1 main.js 0 CSS files Copy share link Edit File…" at bounding box center [334, 185] width 628 height 327
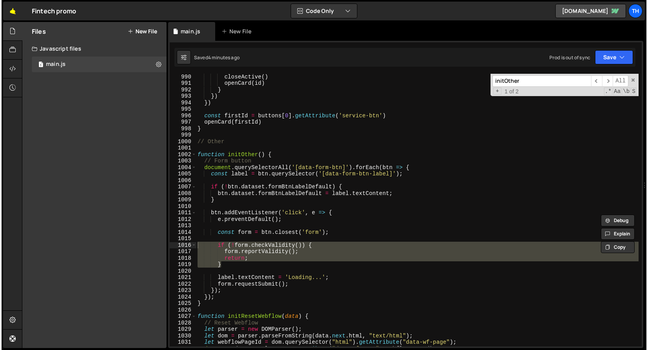
scroll to position [6452, 0]
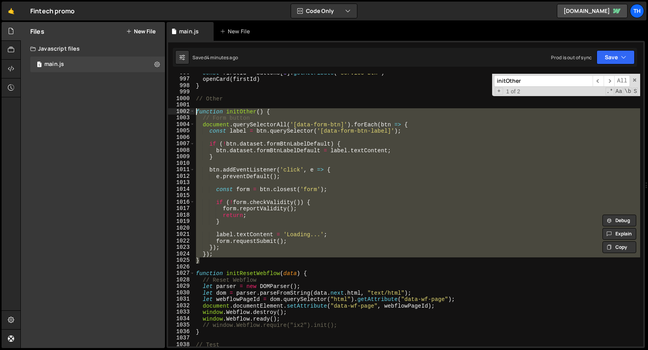
drag, startPoint x: 215, startPoint y: 260, endPoint x: 146, endPoint y: 113, distance: 162.0
click at [146, 113] on div "Files New File Javascript files 1 main.js 0 CSS files Copy share link Edit File…" at bounding box center [334, 185] width 628 height 327
click at [208, 176] on div "const firstId = buttons [ 0 ] . getAttribute ( 'service-btn' ) openCard ( first…" at bounding box center [417, 210] width 446 height 273
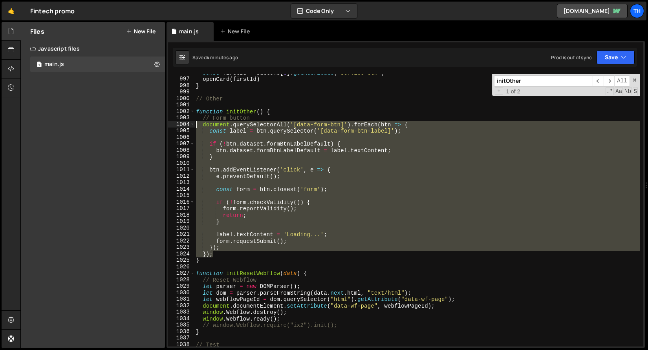
drag, startPoint x: 225, startPoint y: 254, endPoint x: 135, endPoint y: 123, distance: 158.7
click at [135, 123] on div "Files New File Javascript files 1 main.js 0 CSS files Copy share link Edit File…" at bounding box center [334, 185] width 628 height 327
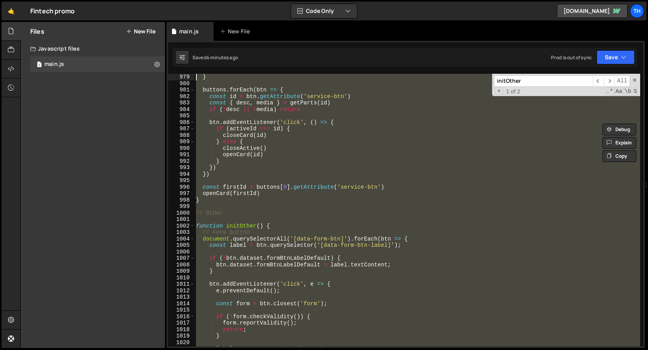
scroll to position [6337, 0]
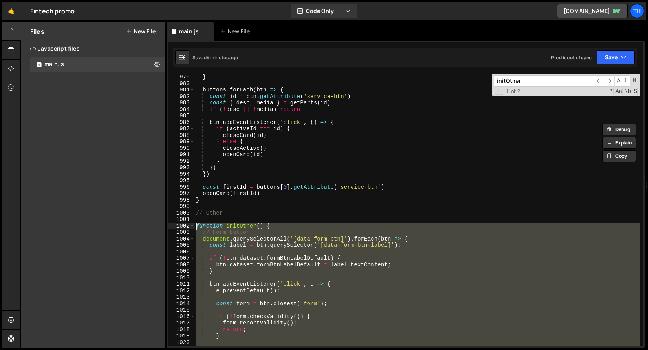
drag, startPoint x: 232, startPoint y: 310, endPoint x: 159, endPoint y: 228, distance: 109.1
click at [159, 228] on div "Files New File Javascript files 1 main.js 0 CSS files Copy share link Edit File…" at bounding box center [334, 185] width 628 height 327
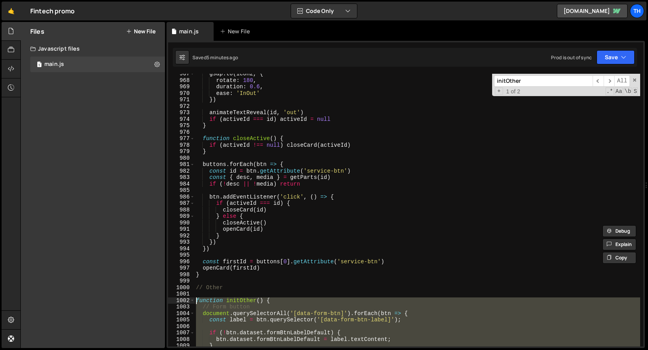
scroll to position [6263, 0]
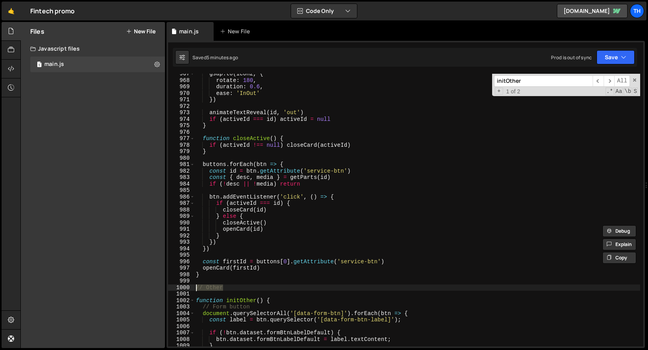
drag, startPoint x: 230, startPoint y: 289, endPoint x: 182, endPoint y: 289, distance: 47.9
click at [182, 289] on div "function initOther() { // Form button 967 968 969 970 971 972 973 974 975 976 9…" at bounding box center [405, 210] width 475 height 273
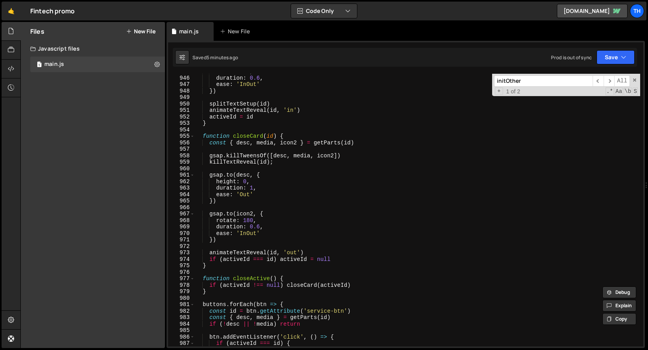
scroll to position [6271, 0]
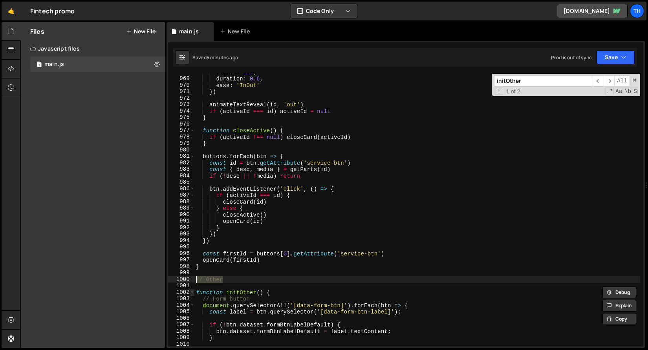
click at [192, 293] on span at bounding box center [192, 292] width 4 height 7
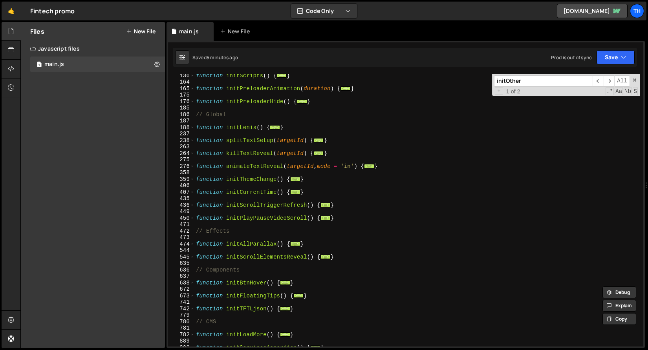
scroll to position [0, 0]
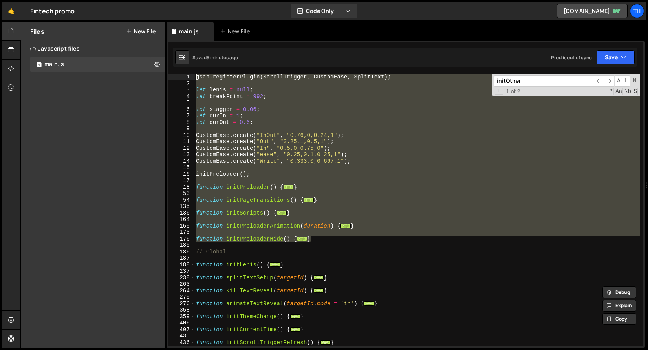
drag, startPoint x: 326, startPoint y: 239, endPoint x: 172, endPoint y: 69, distance: 229.4
click at [172, 69] on div "1 Type cmd + s to save your Javascript file. הההההההההההההההההההההההההההההההההה…" at bounding box center [406, 194] width 478 height 307
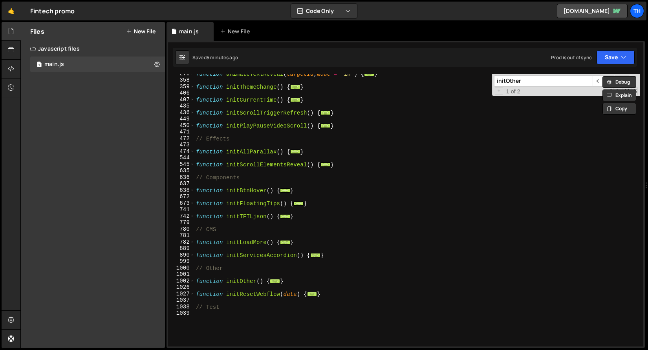
scroll to position [281, 0]
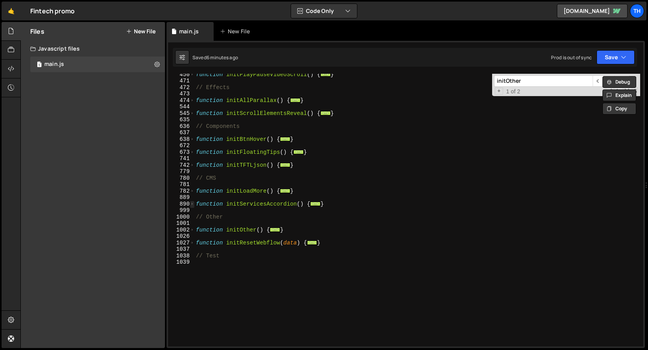
click at [194, 206] on span at bounding box center [192, 204] width 4 height 7
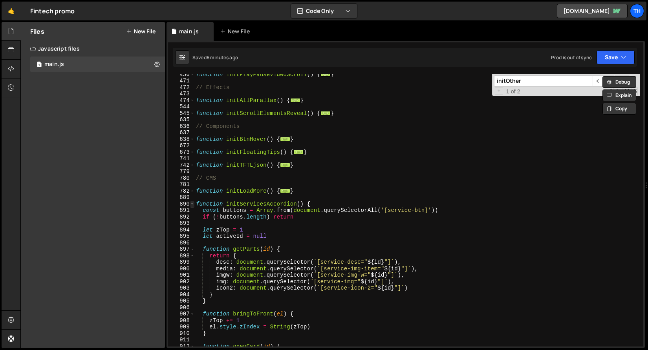
click at [194, 206] on span at bounding box center [192, 204] width 4 height 7
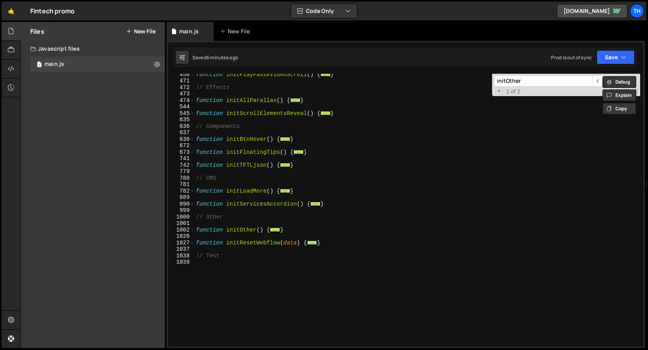
click at [191, 223] on div "1001" at bounding box center [181, 223] width 27 height 7
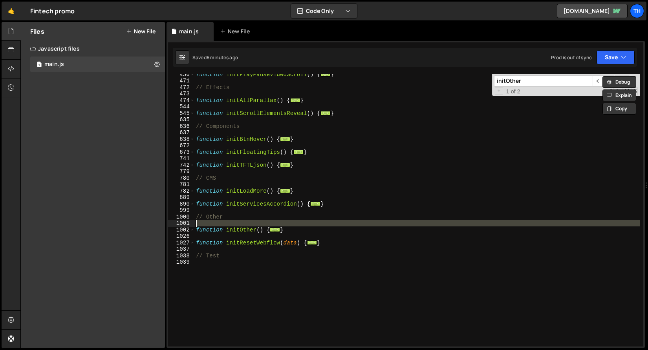
click at [189, 226] on div "1001" at bounding box center [181, 223] width 27 height 7
click at [190, 211] on div "999" at bounding box center [181, 210] width 27 height 7
click at [193, 226] on div "1001" at bounding box center [181, 223] width 27 height 7
click at [192, 231] on span at bounding box center [192, 230] width 4 height 7
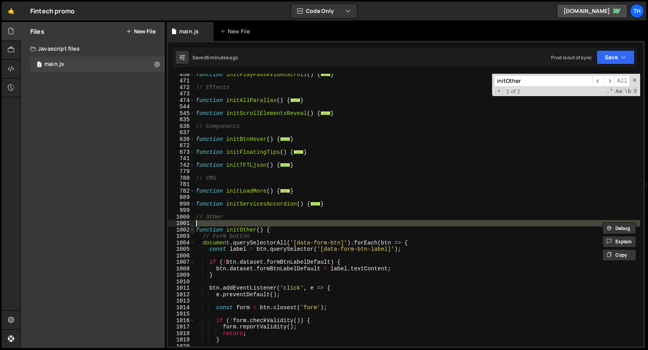
click at [191, 228] on span at bounding box center [192, 230] width 4 height 7
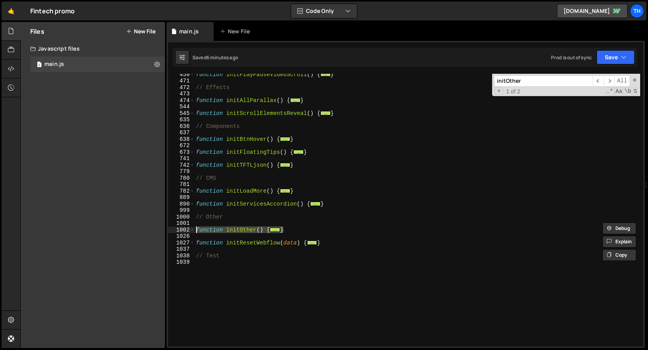
drag, startPoint x: 292, startPoint y: 230, endPoint x: 167, endPoint y: 227, distance: 125.7
click at [167, 227] on div "1 Type cmd + s to save your Javascript file. הההההההההההההההההההההההההההההההההה…" at bounding box center [406, 194] width 478 height 307
paste textarea "}"
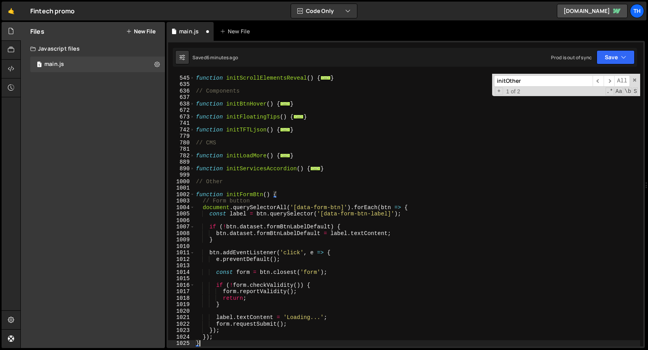
click at [262, 194] on div "function initScrollElementsReveal ( ) { ... } // Components function initBtnHov…" at bounding box center [417, 211] width 446 height 286
click at [255, 196] on div "function initScrollElementsReveal ( ) { ... } // Components function initBtnHov…" at bounding box center [417, 211] width 446 height 286
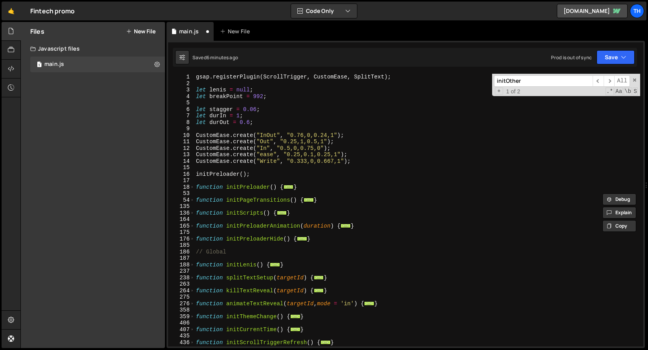
scroll to position [0, 0]
click at [191, 213] on span at bounding box center [192, 213] width 4 height 7
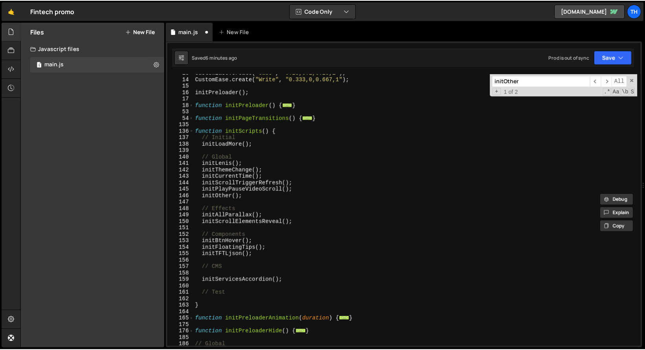
scroll to position [106, 0]
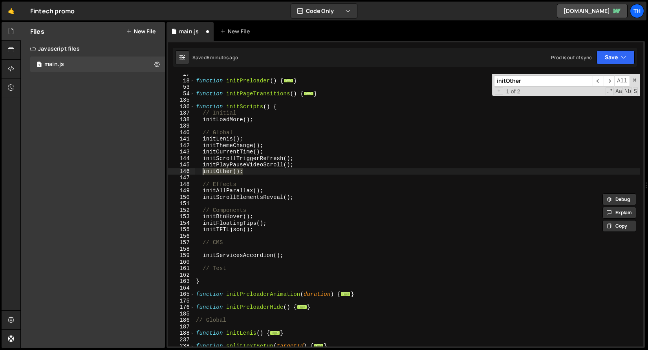
drag, startPoint x: 249, startPoint y: 169, endPoint x: 202, endPoint y: 174, distance: 47.4
click at [202, 174] on div "function initPreloader ( ) { ... } function initPageTransitions ( ) { ... } fun…" at bounding box center [417, 214] width 446 height 286
paste textarea "FormBtn"
click at [224, 173] on div "function initPreloader ( ) { ... } function initPageTransitions ( ) { ... } fun…" at bounding box center [417, 210] width 446 height 273
click at [224, 173] on div "function initPreloader ( ) { ... } function initPageTransitions ( ) { ... } fun…" at bounding box center [417, 214] width 446 height 286
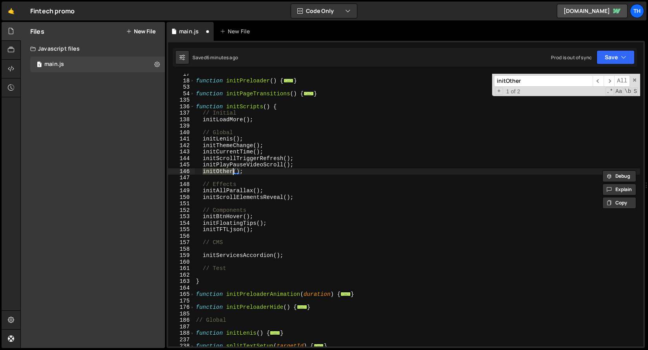
paste textarea "FormBtn"
click at [254, 174] on div "function initPreloader ( ) { ... } function initPageTransitions ( ) { ... } fun…" at bounding box center [417, 214] width 446 height 286
drag, startPoint x: 265, startPoint y: 169, endPoint x: 203, endPoint y: 169, distance: 62.4
click at [203, 169] on div "function initPreloader ( ) { ... } function initPageTransitions ( ) { ... } fun…" at bounding box center [417, 214] width 446 height 286
click at [602, 56] on button "Save" at bounding box center [616, 57] width 38 height 14
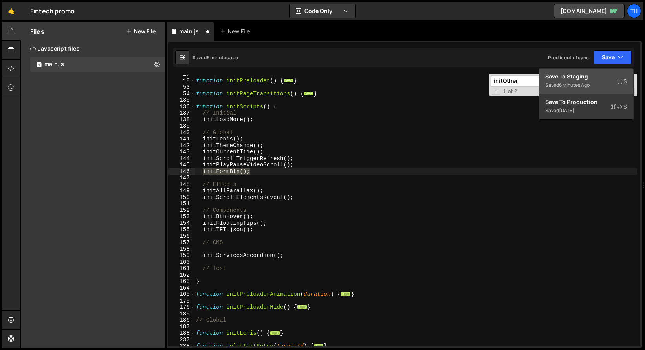
click at [594, 83] on div "Saved 6 minutes ago" at bounding box center [586, 85] width 82 height 9
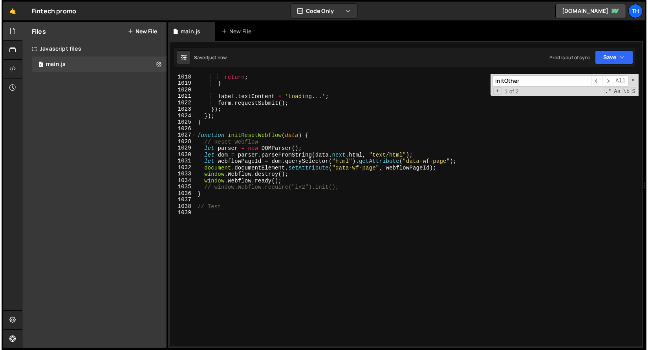
scroll to position [6477, 0]
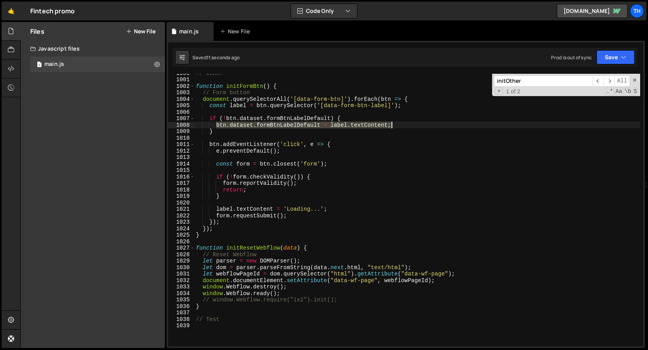
drag, startPoint x: 217, startPoint y: 126, endPoint x: 398, endPoint y: 123, distance: 181.1
click at [398, 123] on div "// Other function initFormBtn ( ) { // Form button document . querySelectorAll …" at bounding box center [417, 213] width 446 height 286
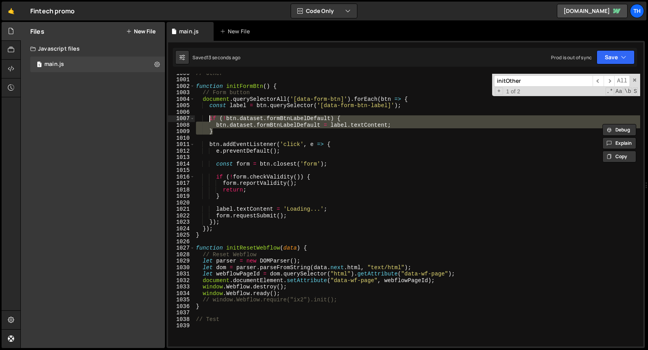
drag, startPoint x: 222, startPoint y: 132, endPoint x: 210, endPoint y: 120, distance: 17.2
click at [210, 120] on div "// Other function initFormBtn ( ) { // Form button document . querySelectorAll …" at bounding box center [417, 213] width 446 height 286
paste textarea
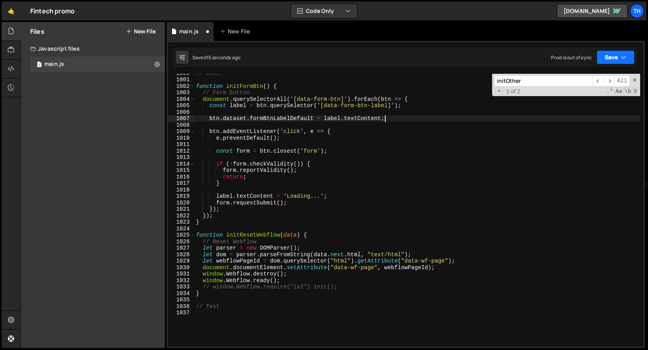
click at [631, 55] on button "Save" at bounding box center [616, 57] width 38 height 14
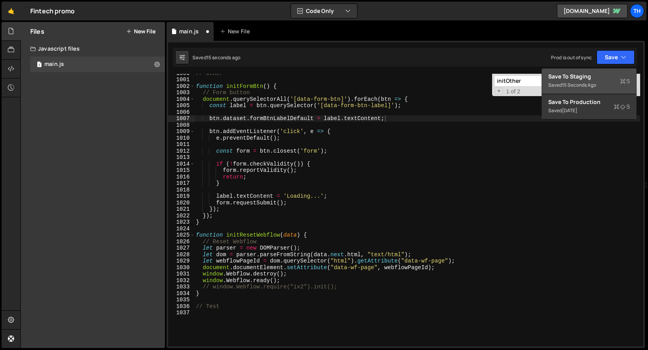
click at [606, 73] on div "Save to Staging S" at bounding box center [589, 77] width 82 height 8
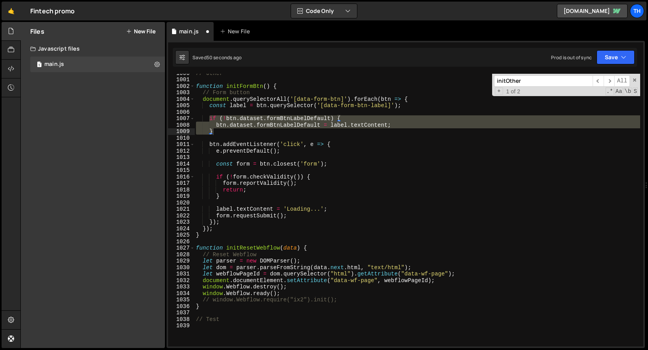
click at [245, 120] on div "// Other function initFormBtn ( ) { // Form button document . querySelectorAll …" at bounding box center [417, 210] width 446 height 273
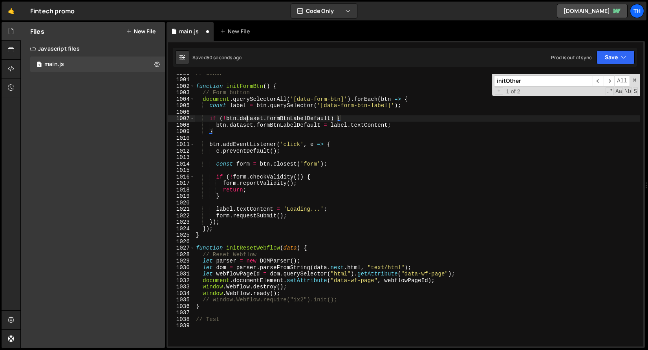
click at [245, 120] on div "// Other function initFormBtn ( ) { // Form button document . querySelectorAll …" at bounding box center [417, 213] width 446 height 286
click at [282, 117] on div "// Other function initFormBtn ( ) { // Form button document . querySelectorAll …" at bounding box center [417, 213] width 446 height 286
click at [280, 166] on div "// Other function initFormBtn ( ) { // Form button document . querySelectorAll …" at bounding box center [417, 213] width 446 height 286
click at [300, 116] on div "// Other function initFormBtn ( ) { // Form button document . querySelectorAll …" at bounding box center [417, 213] width 446 height 286
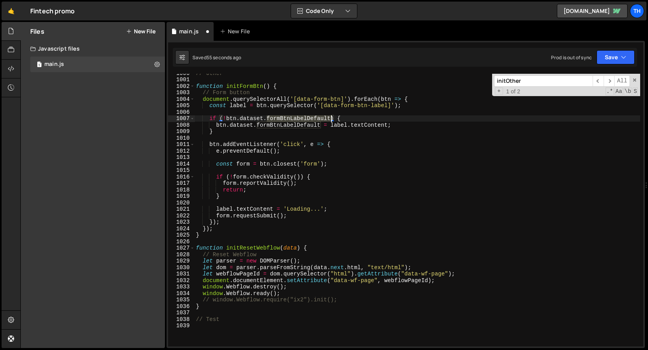
click at [300, 116] on div "// Other function initFormBtn ( ) { // Form button document . querySelectorAll …" at bounding box center [417, 213] width 446 height 286
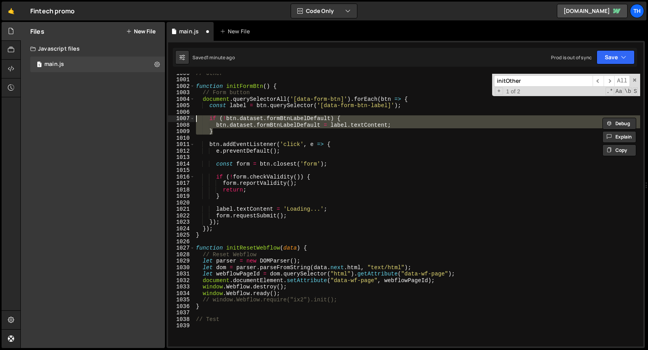
drag, startPoint x: 247, startPoint y: 130, endPoint x: 138, endPoint y: 121, distance: 109.2
click at [138, 121] on div "Files New File Javascript files 1 main.js 0 CSS files Copy share link Edit File…" at bounding box center [334, 185] width 628 height 327
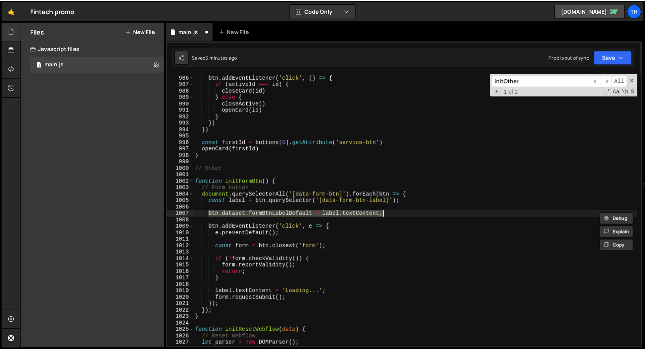
scroll to position [6382, 0]
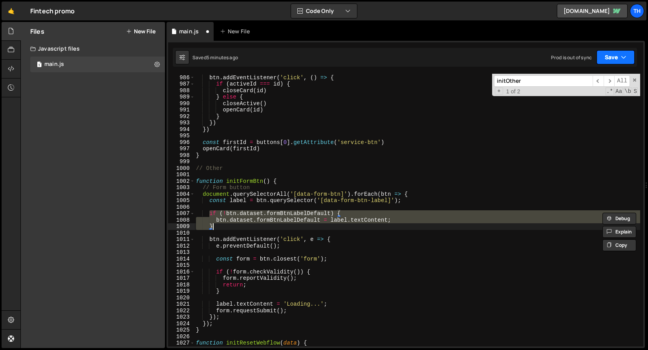
click at [616, 55] on button "Save" at bounding box center [616, 57] width 38 height 14
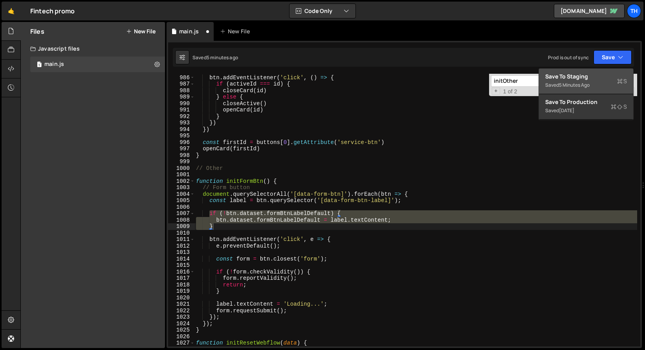
click at [601, 87] on div "Saved 5 minutes ago" at bounding box center [586, 85] width 82 height 9
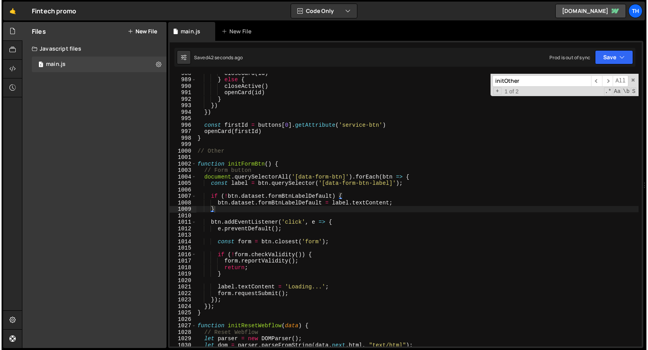
scroll to position [6435, 0]
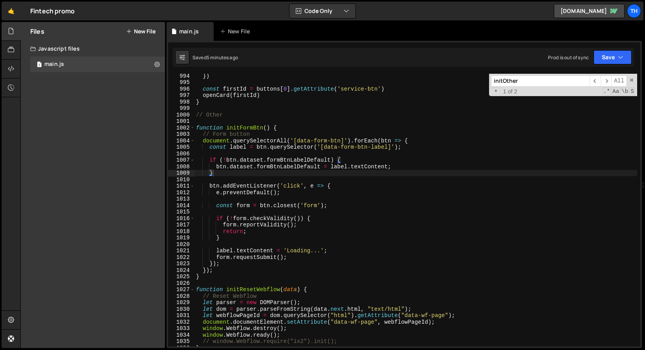
click at [343, 294] on div "}) const firstId = buttons [ 0 ] . getAttribute ( 'service-btn' ) openCard ( fi…" at bounding box center [415, 216] width 443 height 286
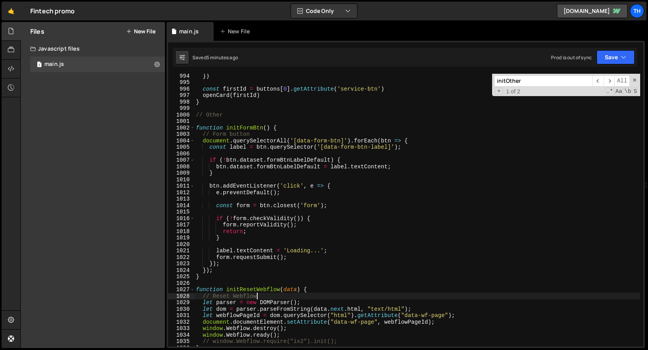
scroll to position [0, 4]
type textarea "// Reset Webflow"
click at [193, 295] on div "1028" at bounding box center [181, 296] width 27 height 7
click at [192, 292] on span at bounding box center [192, 290] width 4 height 7
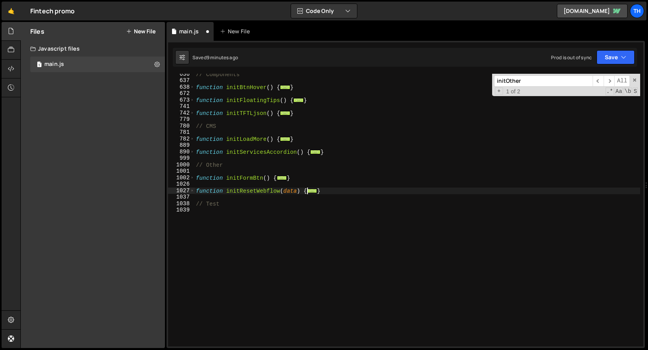
scroll to position [333, 0]
drag, startPoint x: 229, startPoint y: 194, endPoint x: 250, endPoint y: 187, distance: 22.9
click at [229, 194] on div "// Components function initBtnHover ( ) { ... } function initFloatingTips ( ) {…" at bounding box center [417, 214] width 446 height 286
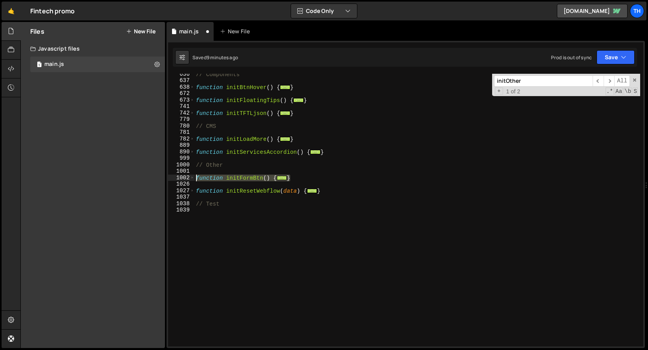
drag, startPoint x: 296, startPoint y: 179, endPoint x: 155, endPoint y: 178, distance: 141.4
click at [155, 178] on div "Files New File Javascript files 1 main.js 0 CSS files Copy share link Edit File…" at bounding box center [334, 185] width 628 height 327
type textarea "function initFormBtn() { // Form button"
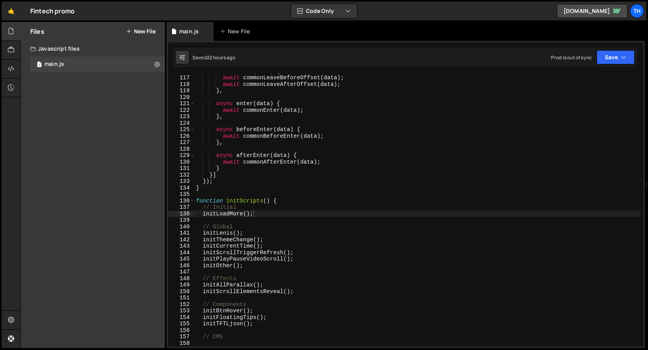
scroll to position [751, 0]
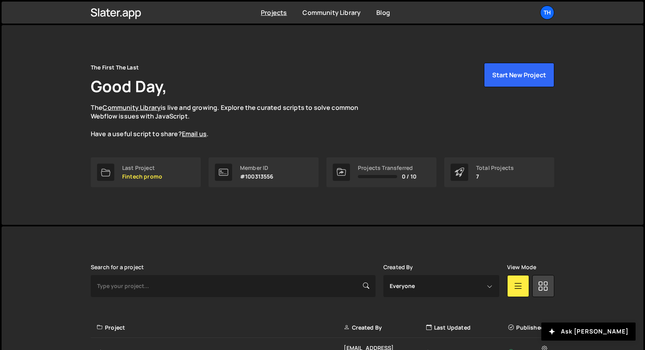
scroll to position [172, 0]
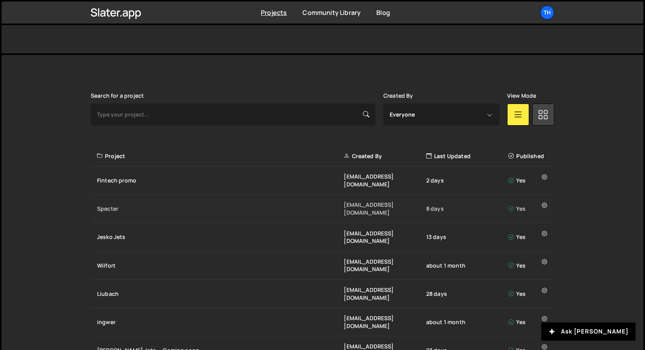
click at [128, 205] on div "Specter" at bounding box center [220, 209] width 247 height 8
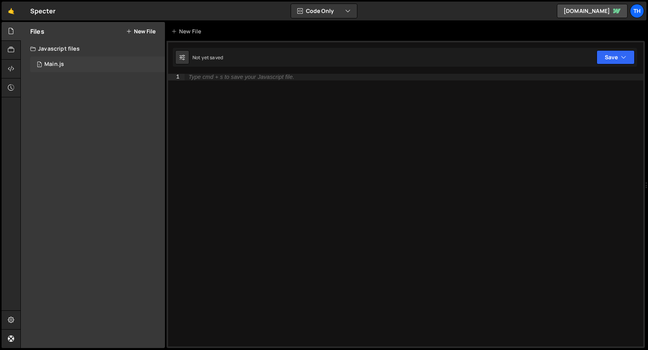
click at [104, 67] on div "1 Main.js 0" at bounding box center [97, 65] width 135 height 16
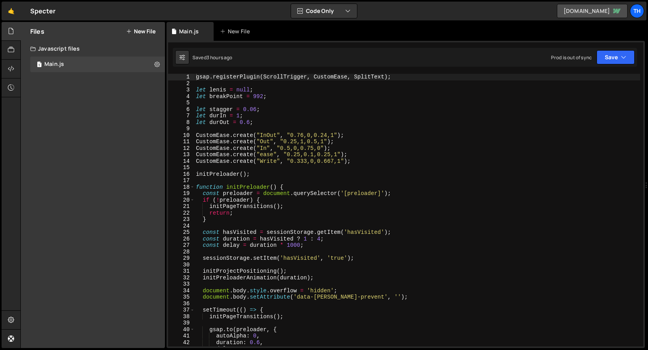
click at [580, 14] on link "spectre-dev.webflow.io" at bounding box center [592, 11] width 71 height 14
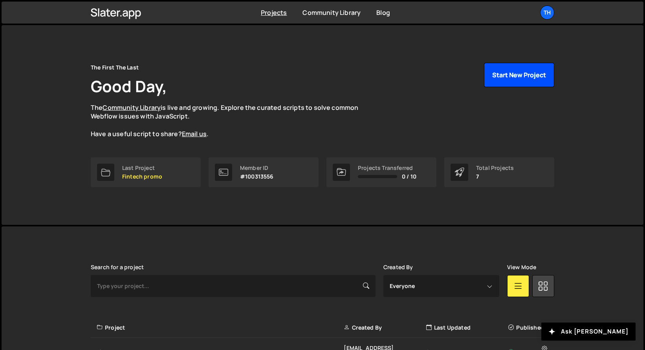
click at [511, 82] on button "Start New Project" at bounding box center [519, 75] width 70 height 24
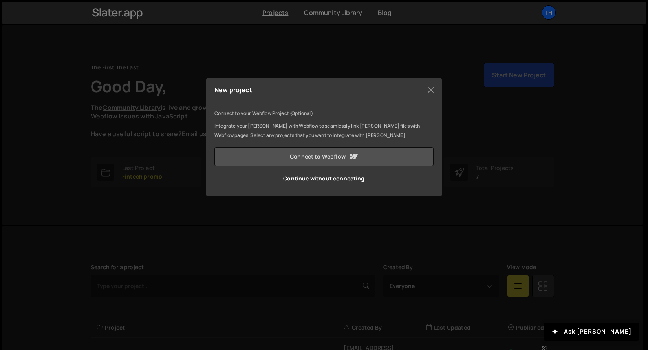
click at [317, 155] on link "Connect to Webflow" at bounding box center [323, 156] width 219 height 19
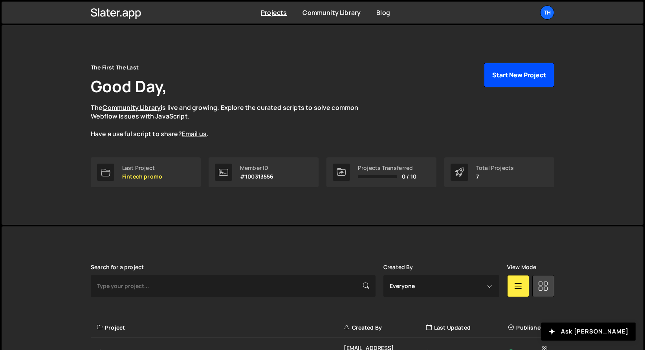
click at [545, 75] on button "Start New Project" at bounding box center [519, 75] width 70 height 24
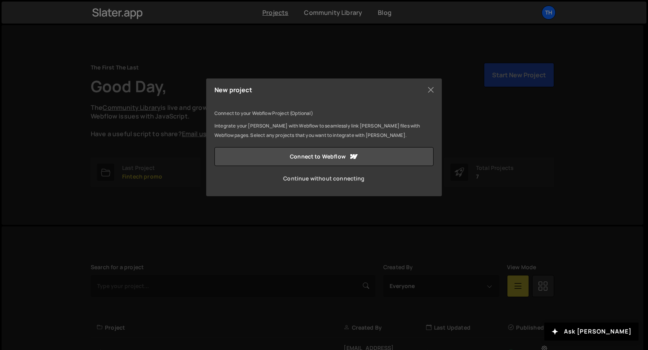
click at [344, 181] on link "Continue without connecting" at bounding box center [323, 178] width 219 height 19
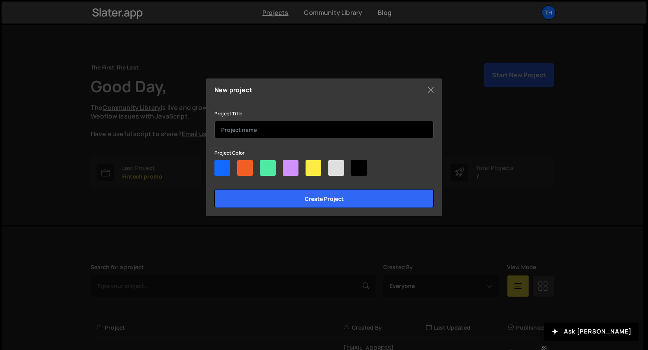
click at [252, 131] on input "text" at bounding box center [323, 129] width 219 height 17
type input "Template"
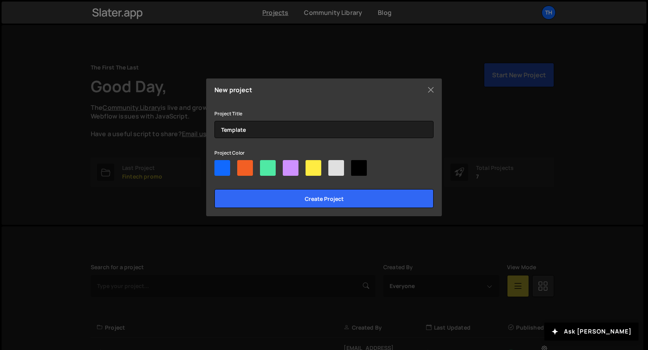
click at [225, 145] on div "Project Title Template Project Color Create project" at bounding box center [323, 158] width 219 height 99
click at [333, 165] on div at bounding box center [336, 168] width 16 height 16
click at [333, 165] on input"] "radio" at bounding box center [330, 162] width 5 height 5
radio input"] "true"
click at [262, 172] on div at bounding box center [268, 168] width 16 height 16
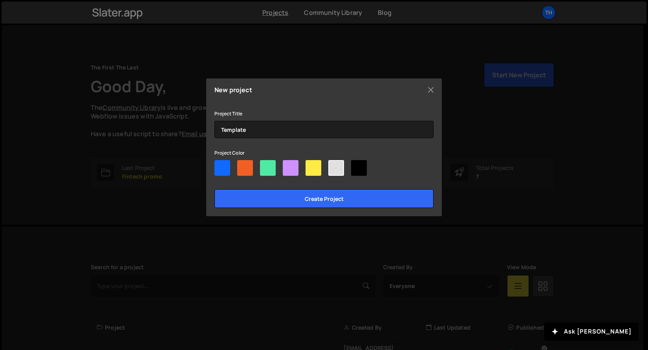
click at [262, 165] on input"] "radio" at bounding box center [262, 162] width 5 height 5
radio input"] "true"
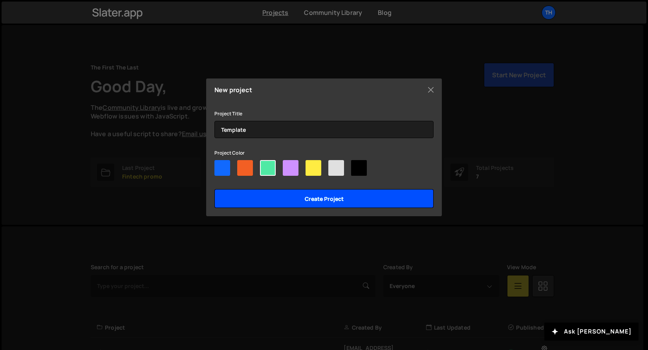
click at [268, 203] on input "Create project" at bounding box center [323, 198] width 219 height 19
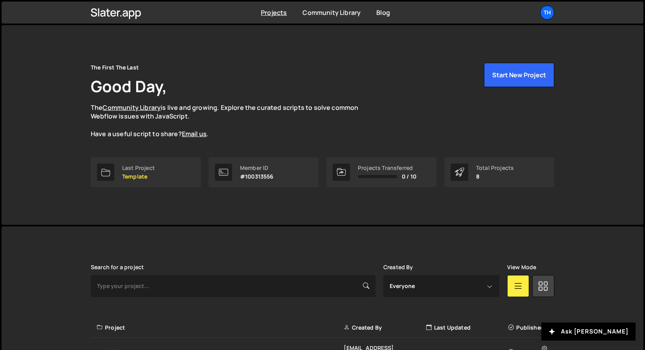
scroll to position [84, 0]
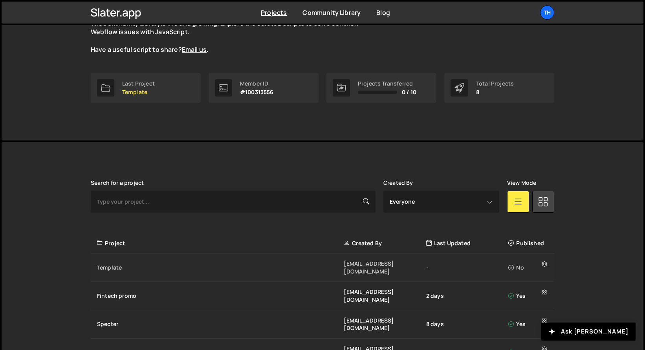
click at [158, 264] on div "Template" at bounding box center [220, 268] width 247 height 8
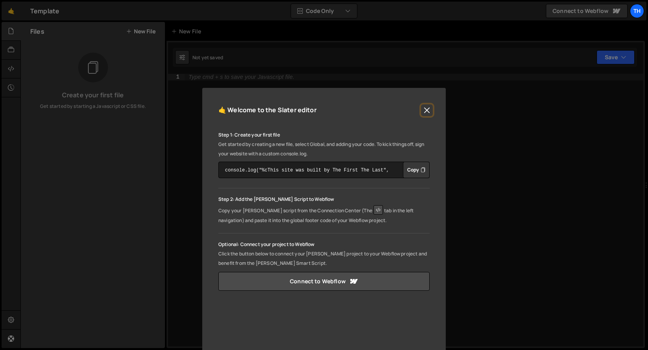
click at [422, 112] on button "Close" at bounding box center [427, 110] width 12 height 12
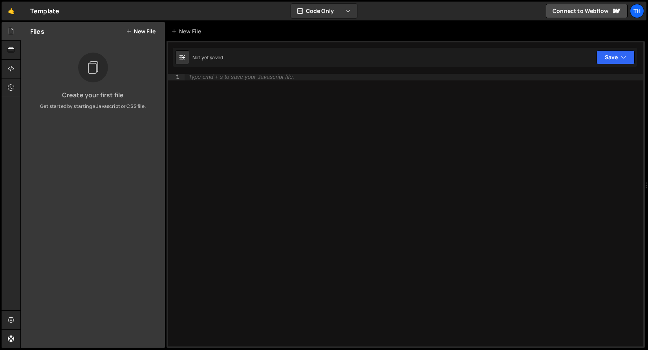
click at [148, 39] on div "Files New File" at bounding box center [93, 31] width 144 height 19
click at [146, 32] on button "New File" at bounding box center [140, 31] width 29 height 6
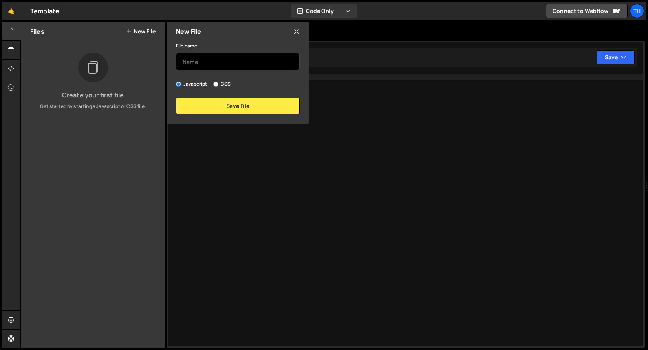
click at [186, 60] on input "text" at bounding box center [238, 61] width 124 height 17
type input "index"
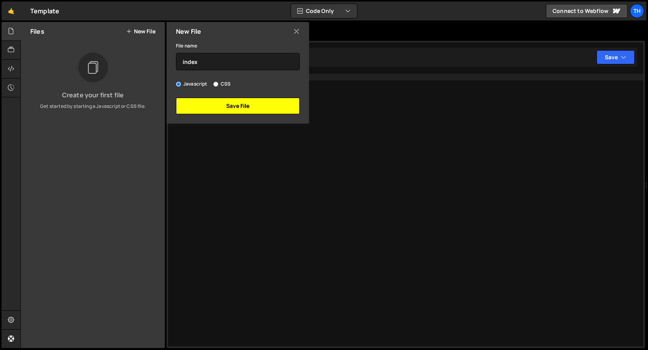
click at [194, 110] on button "Save File" at bounding box center [238, 106] width 124 height 16
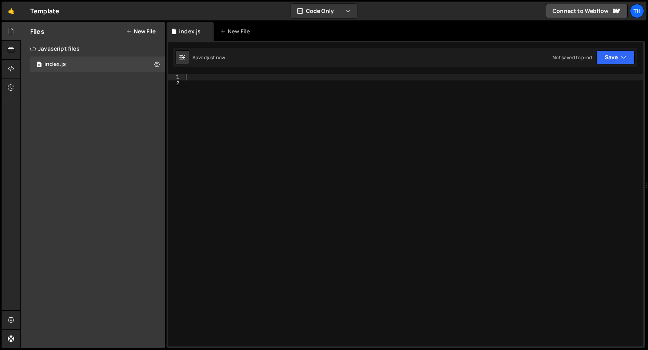
click at [197, 91] on div at bounding box center [414, 217] width 459 height 286
click at [201, 77] on div at bounding box center [414, 217] width 459 height 286
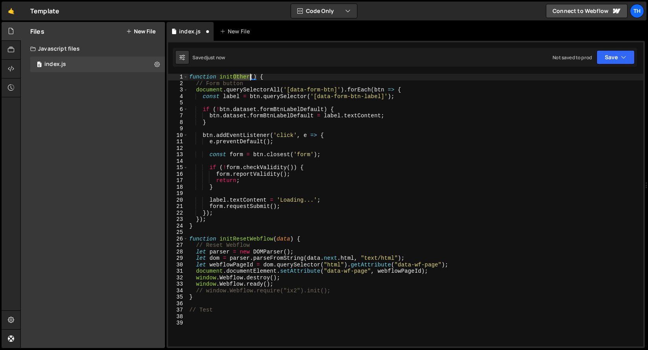
drag, startPoint x: 234, startPoint y: 75, endPoint x: 250, endPoint y: 75, distance: 16.1
click at [250, 75] on div "function initOther ( ) { // Form button document . querySelectorAll ( '[data-fo…" at bounding box center [416, 217] width 456 height 286
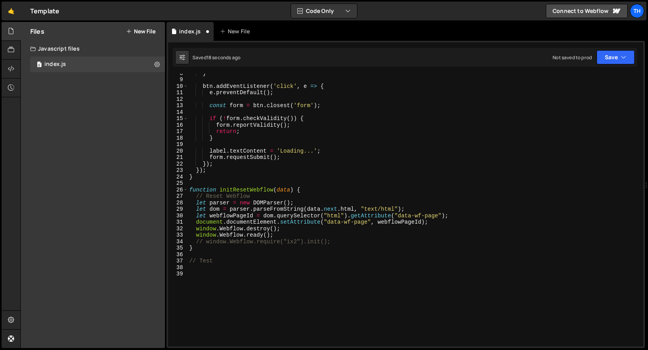
scroll to position [7, 0]
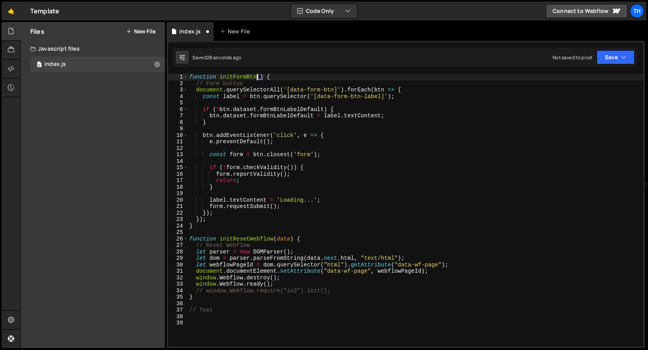
click at [192, 76] on div "function initFormBtn ( ) { // Form button document . querySelectorAll ( '[data-…" at bounding box center [416, 217] width 456 height 286
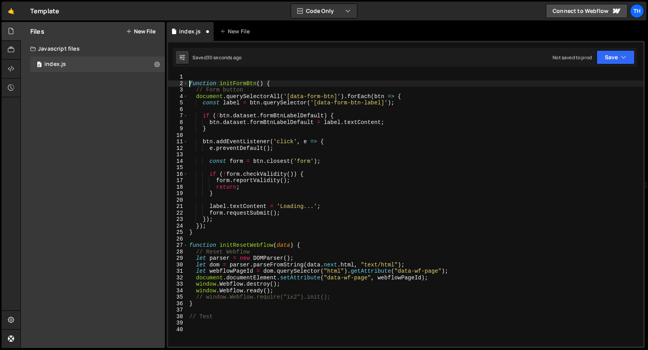
type textarea "function initFormBtn() {"
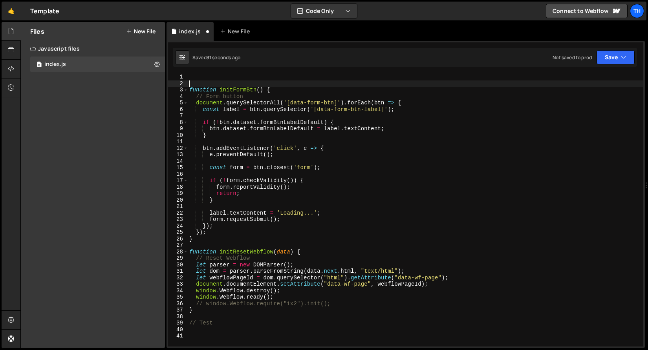
scroll to position [0, 0]
paste textarea "// Other"
click at [189, 75] on div "// Other function initFormBtn ( ) { // Form button document . querySelectorAll …" at bounding box center [416, 217] width 456 height 286
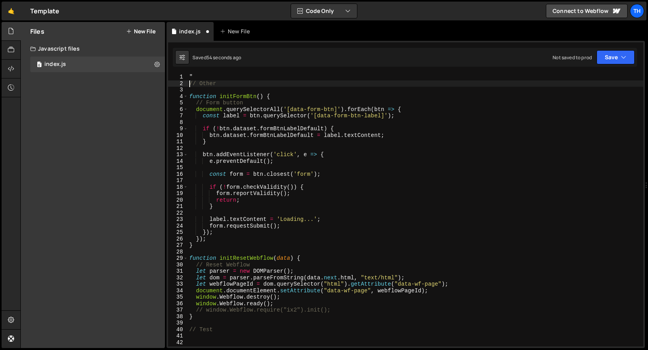
scroll to position [5, 0]
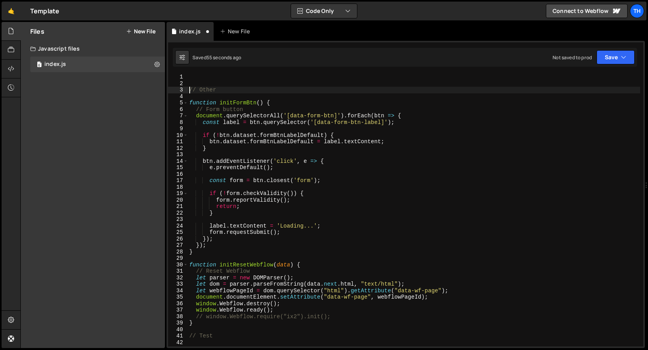
type textarea "// Other"
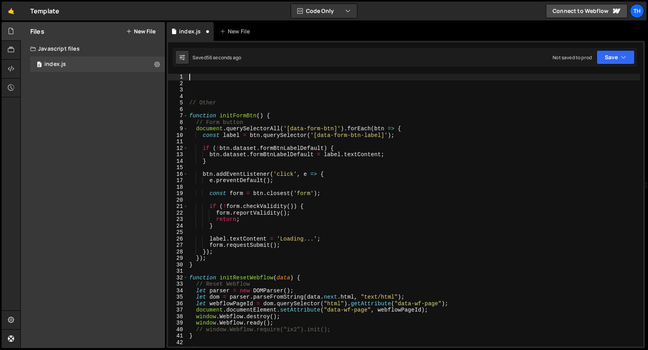
paste textarea "}"
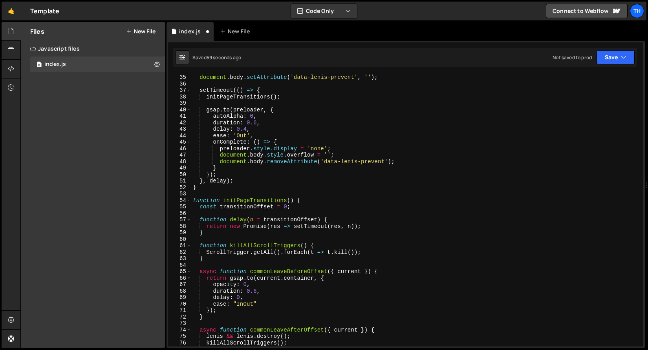
scroll to position [0, 0]
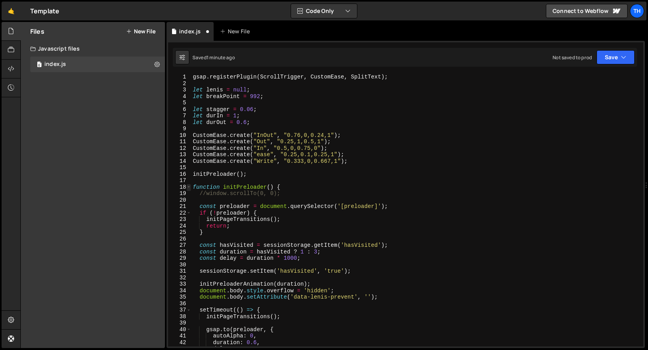
click at [189, 189] on span at bounding box center [189, 187] width 4 height 7
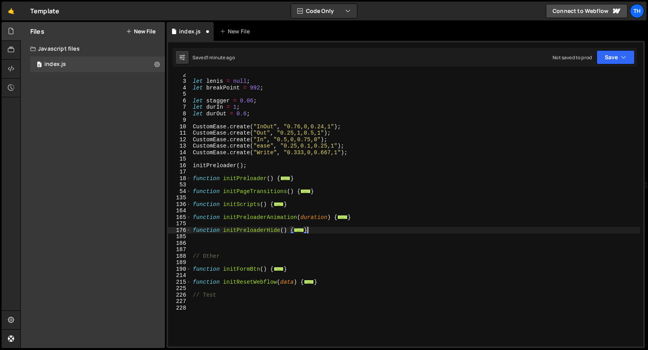
scroll to position [9, 0]
click at [232, 128] on div "let lenis = null ; let breakPoint = 992 ; let stagger = 0.06 ; let durIn = 1 ; …" at bounding box center [415, 214] width 449 height 286
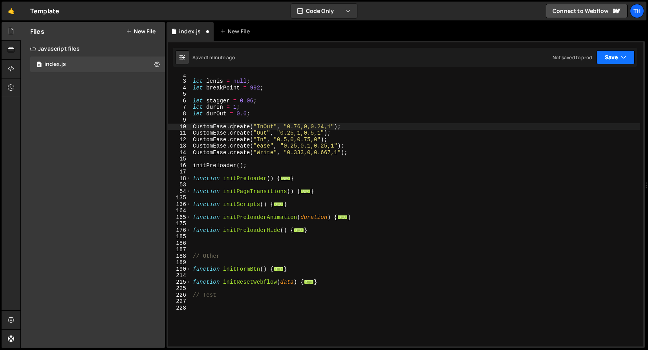
click at [614, 61] on button "Save" at bounding box center [616, 57] width 38 height 14
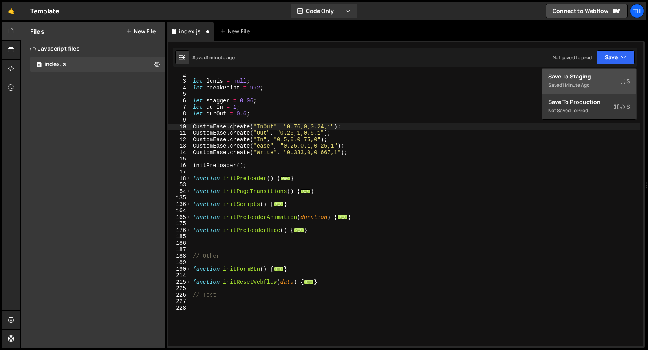
click at [598, 73] on div "Save to Staging S" at bounding box center [589, 77] width 82 height 8
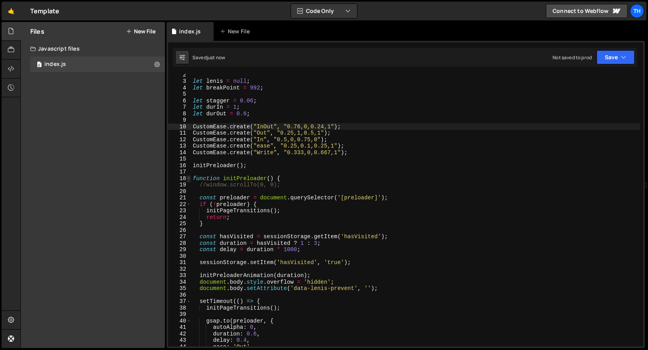
click at [188, 178] on span at bounding box center [189, 179] width 4 height 7
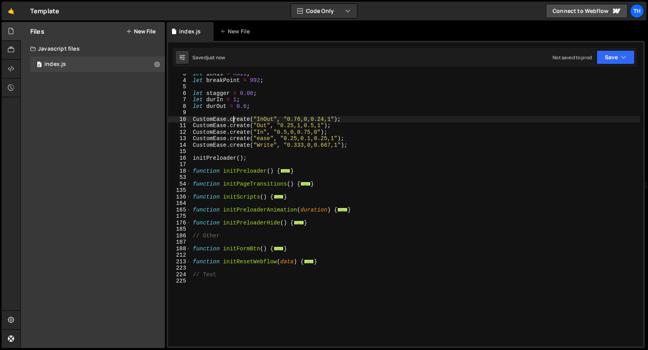
scroll to position [0, 0]
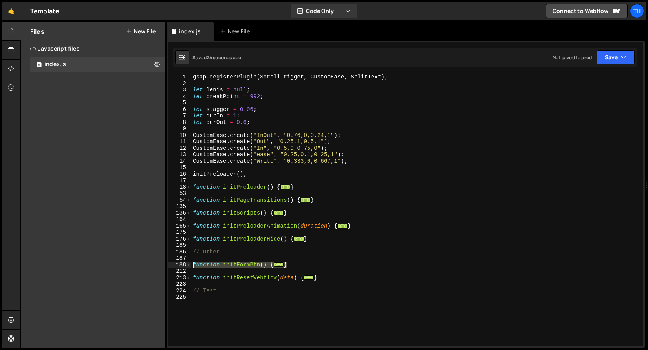
drag, startPoint x: 302, startPoint y: 267, endPoint x: 178, endPoint y: 267, distance: 123.3
click at [178, 267] on div "CustomEase.create("InOut", "0.76,0,0.24,1"); 1 2 3 4 5 6 7 8 9 10 11 12 13 14 1…" at bounding box center [405, 210] width 475 height 273
type textarea "function initFormBtn() { // Form button"
click at [223, 261] on div "gsap . registerPlugin ( ScrollTrigger , CustomEase , SplitText ) ; let lenis = …" at bounding box center [417, 217] width 452 height 286
click at [188, 263] on span at bounding box center [189, 265] width 4 height 7
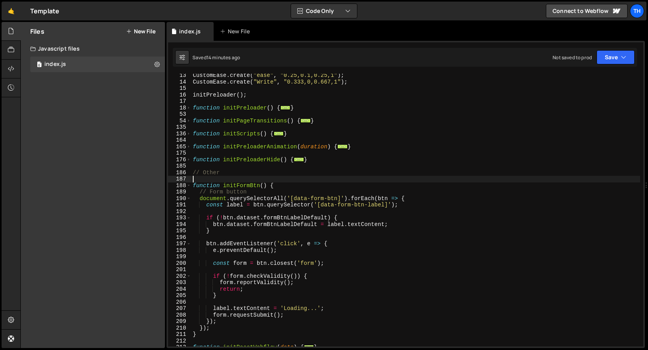
scroll to position [86, 0]
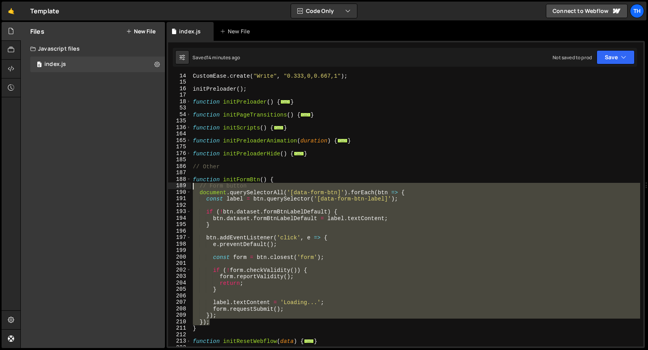
drag, startPoint x: 221, startPoint y: 321, endPoint x: 112, endPoint y: 187, distance: 172.5
click at [112, 187] on div "Files New File Create your first file Get started by starting a Javascript or C…" at bounding box center [334, 185] width 628 height 327
paste textarea "});"
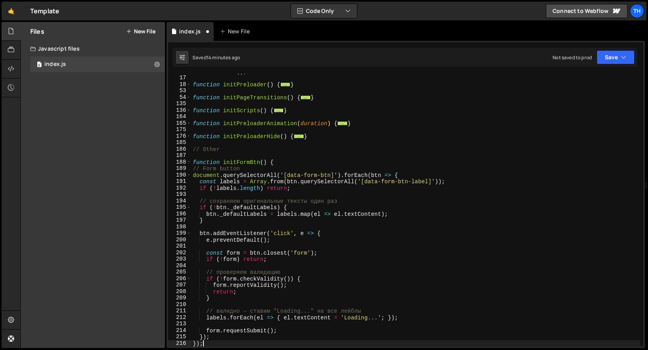
scroll to position [103, 0]
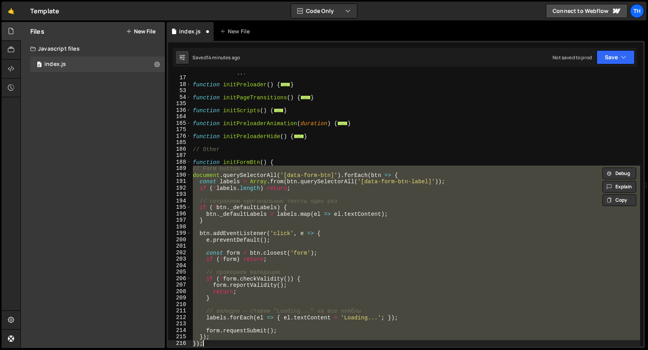
click at [293, 189] on div "initPreloader ( ) ; function initPreloader ( ) { ... } function initPageTransit…" at bounding box center [415, 210] width 449 height 273
type textarea "if (!labels.length) return;"
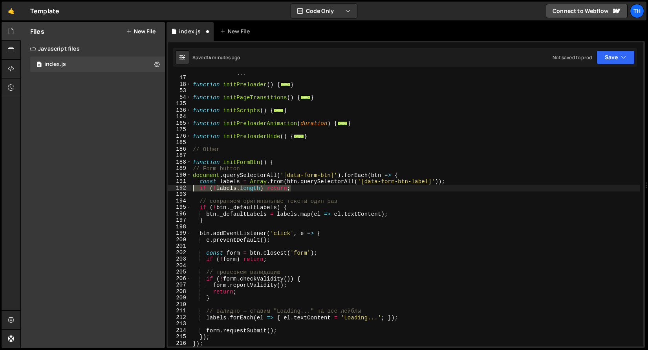
drag, startPoint x: 302, startPoint y: 188, endPoint x: 179, endPoint y: 191, distance: 122.6
click at [179, 191] on div "if (!labels.length) return; 16 17 18 53 54 135 136 164 165 175 176 185 186 187 …" at bounding box center [405, 210] width 475 height 273
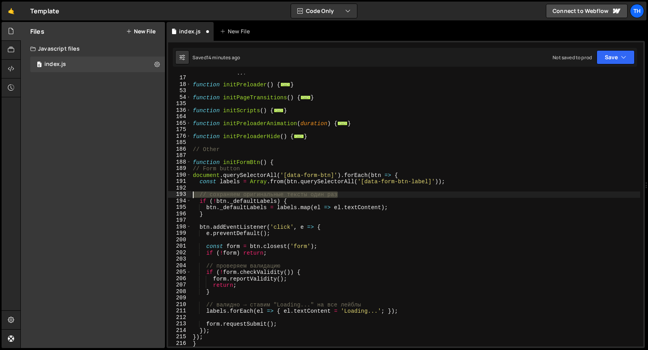
drag, startPoint x: 351, startPoint y: 197, endPoint x: 117, endPoint y: 196, distance: 233.3
click at [117, 196] on div "Files New File Create your first file Get started by starting a Javascript or C…" at bounding box center [334, 185] width 628 height 327
type textarea "// сохраняем оригинальные тексты один раз"
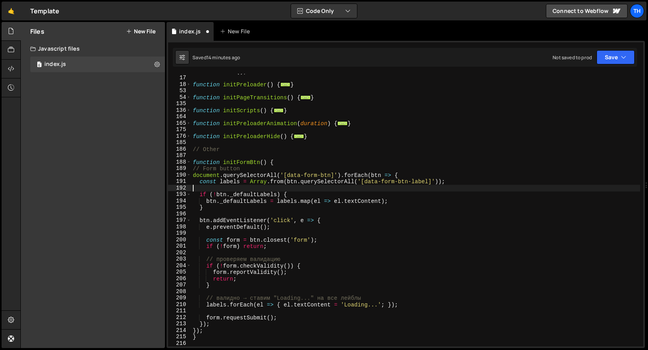
click at [230, 183] on div "initPreloader ( ) ; function initPreloader ( ) { ... } function initPageTransit…" at bounding box center [415, 211] width 449 height 286
click at [287, 201] on div "initPreloader ( ) ; function initPreloader ( ) { ... } function initPageTransit…" at bounding box center [415, 211] width 449 height 286
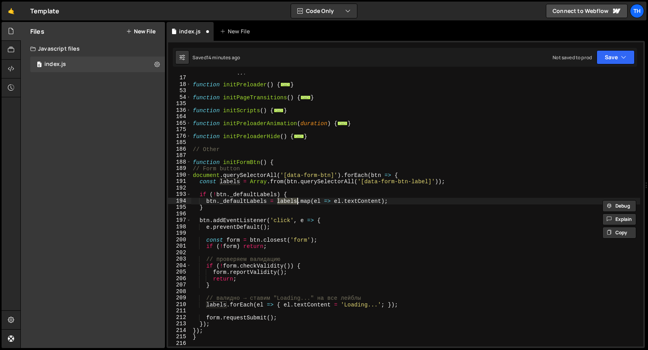
click at [215, 222] on div "initPreloader ( ) ; function initPreloader ( ) { ... } function initPageTransit…" at bounding box center [415, 211] width 449 height 286
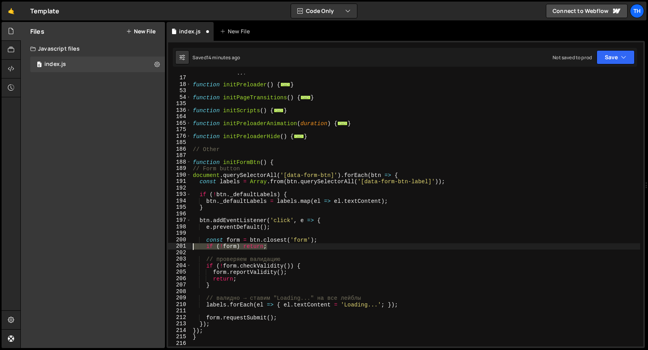
drag, startPoint x: 297, startPoint y: 243, endPoint x: 149, endPoint y: 245, distance: 147.7
click at [149, 245] on div "Files New File Create your first file Get started by starting a Javascript or C…" at bounding box center [334, 185] width 628 height 327
type textarea "if (!form) return;"
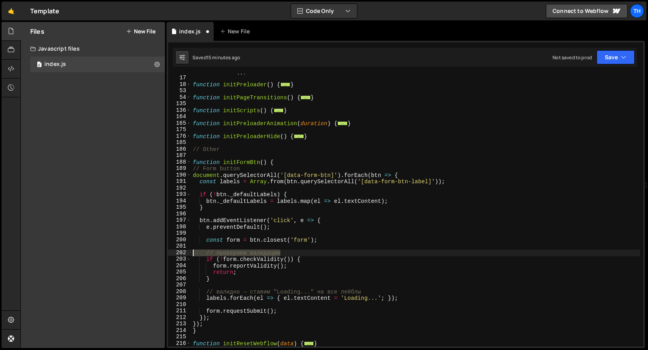
drag, startPoint x: 309, startPoint y: 253, endPoint x: 123, endPoint y: 251, distance: 185.4
click at [123, 251] on div "Files New File Create your first file Get started by starting a Javascript or C…" at bounding box center [334, 185] width 628 height 327
type textarea "// проверяем валидацию"
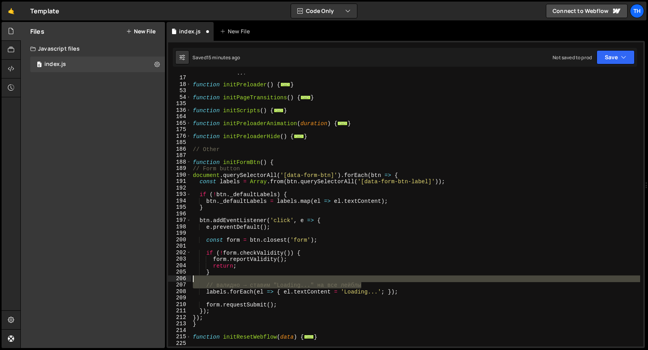
drag, startPoint x: 323, startPoint y: 281, endPoint x: 93, endPoint y: 280, distance: 230.1
click at [93, 280] on div "Files New File Create your first file Get started by starting a Javascript or C…" at bounding box center [334, 185] width 628 height 327
type textarea "// валидно → ставим "Loading..." на все лейблы"
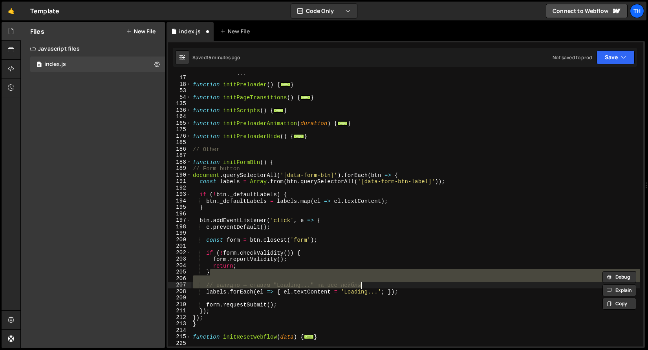
click at [189, 289] on div "208" at bounding box center [179, 292] width 23 height 7
click at [354, 289] on div "initPreloader ( ) ; function initPreloader ( ) { ... } function initPageTransit…" at bounding box center [415, 211] width 449 height 286
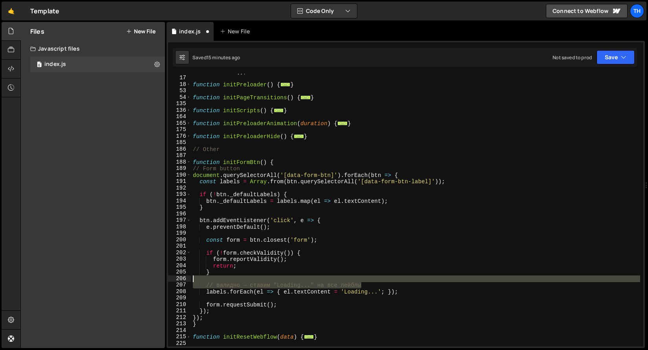
drag, startPoint x: 368, startPoint y: 286, endPoint x: 43, endPoint y: 280, distance: 325.2
click at [43, 280] on div "Files New File Create your first file Get started by starting a Javascript or C…" at bounding box center [334, 185] width 628 height 327
type textarea "// валидно → ставим "Loading..." на все лейблы"
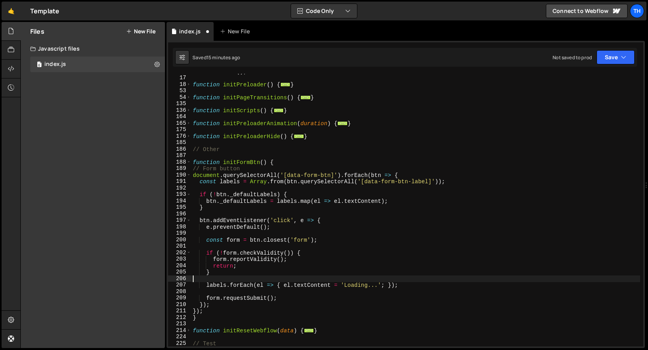
click at [353, 288] on div "initPreloader ( ) ; function initPreloader ( ) { ... } function initPageTransit…" at bounding box center [415, 211] width 449 height 286
click at [353, 287] on div "initPreloader ( ) ; function initPreloader ( ) { ... } function initPageTransit…" at bounding box center [415, 211] width 449 height 286
type textarea "labels.forEach(el => { el.textContent = 'Sending...'; });"
click at [320, 280] on div "initPreloader ( ) ; function initPreloader ( ) { ... } function initPageTransit…" at bounding box center [415, 211] width 449 height 286
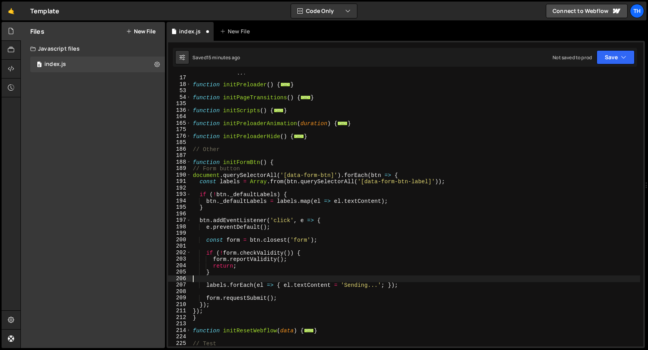
scroll to position [0, 0]
click at [350, 287] on div "initPreloader ( ) ; function initPreloader ( ) { ... } function initPageTransit…" at bounding box center [415, 211] width 449 height 286
type textarea "labels.forEach(el => { el.textContent = 'Sending...'; });"
click at [350, 287] on div "initPreloader ( ) ; function initPreloader ( ) { ... } function initPageTransit…" at bounding box center [415, 211] width 449 height 286
click at [204, 285] on div "initPreloader ( ) ; function initPreloader ( ) { ... } function initPageTransit…" at bounding box center [415, 211] width 449 height 286
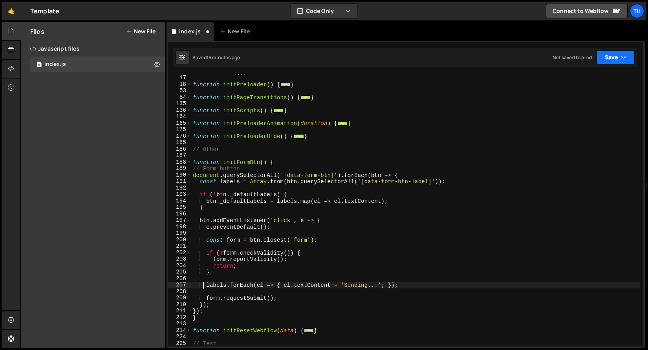
click at [613, 55] on button "Save" at bounding box center [616, 57] width 38 height 14
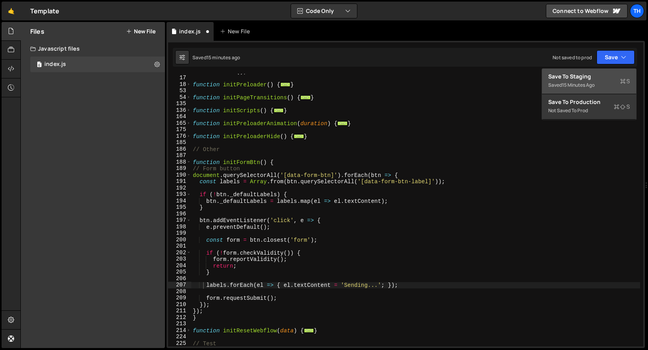
click at [609, 79] on div "Save to Staging S" at bounding box center [589, 77] width 82 height 8
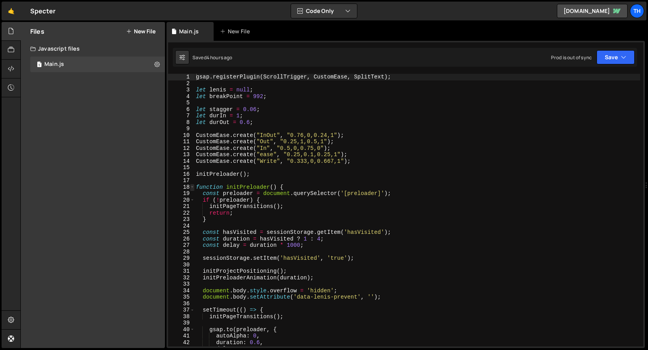
click at [190, 189] on span at bounding box center [192, 187] width 4 height 7
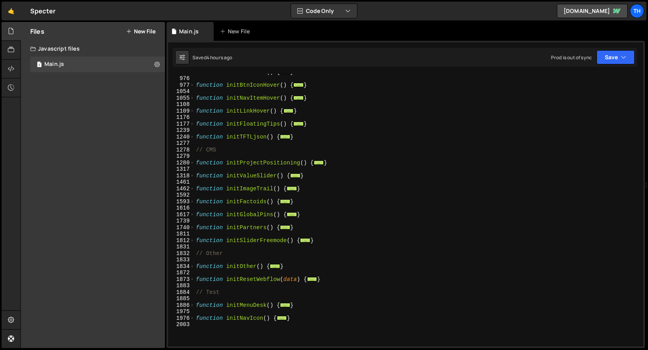
scroll to position [463, 0]
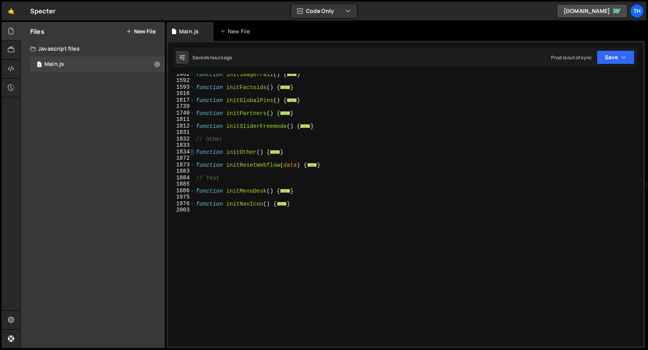
click at [192, 152] on span at bounding box center [192, 152] width 4 height 7
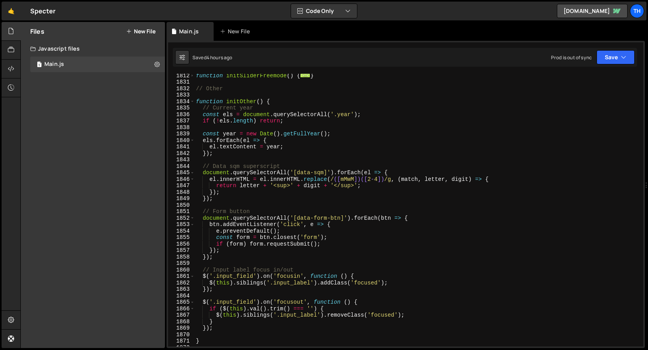
scroll to position [537, 0]
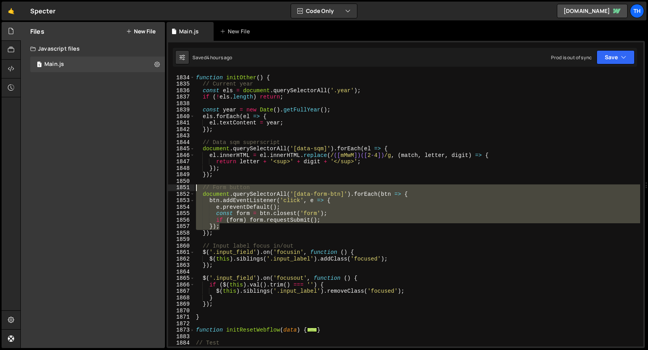
drag, startPoint x: 230, startPoint y: 225, endPoint x: 150, endPoint y: 185, distance: 89.6
click at [150, 185] on div "Files New File Javascript files 1 Main.js 0 CSS files Copy share link Edit File…" at bounding box center [334, 185] width 628 height 327
click at [193, 227] on div "1857" at bounding box center [181, 226] width 27 height 7
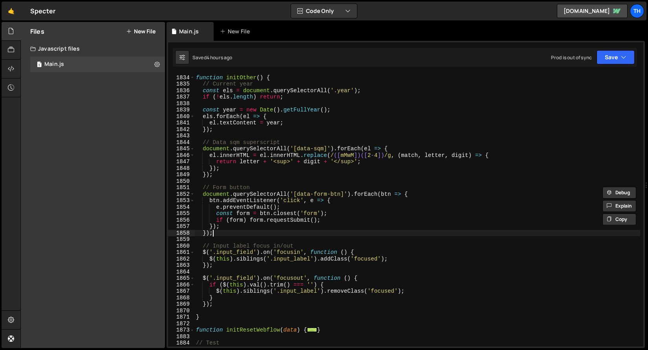
click at [238, 231] on div "function initOther ( ) { // Current year const els = document . querySelectorAl…" at bounding box center [417, 211] width 446 height 286
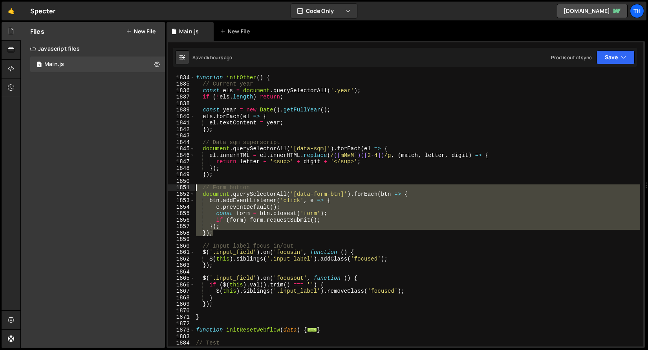
drag, startPoint x: 230, startPoint y: 234, endPoint x: 130, endPoint y: 187, distance: 110.5
click at [130, 187] on div "Files New File Javascript files 1 Main.js 0 CSS files Copy share link Edit File…" at bounding box center [334, 185] width 628 height 327
type textarea "// Form button document.querySelectorAll('[data-form-btn]').forEach(btn => {"
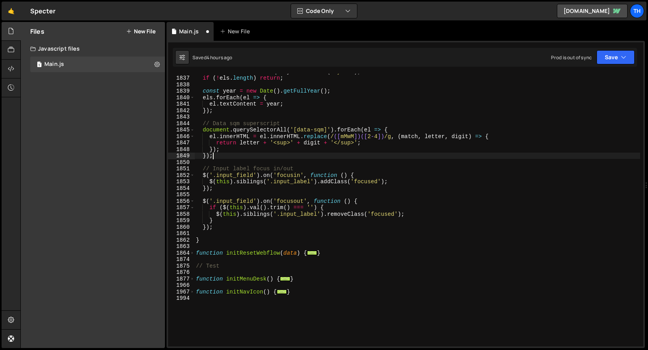
scroll to position [411, 0]
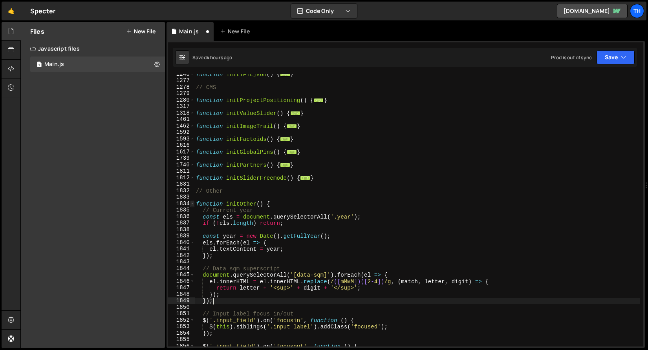
click at [193, 206] on span at bounding box center [192, 204] width 4 height 7
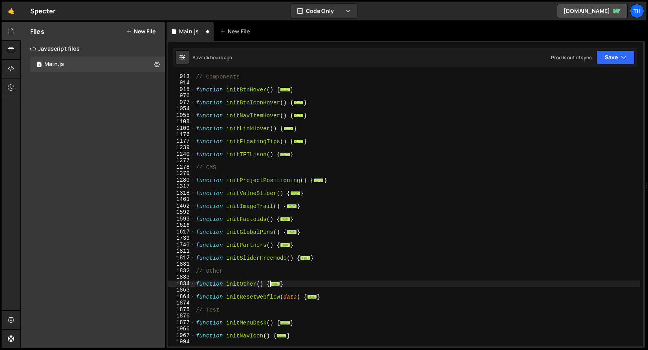
scroll to position [331, 0]
click at [312, 155] on div "// Components function initBtnHover ( ) { ... } function initBtnIconHover ( ) {…" at bounding box center [417, 216] width 446 height 286
type textarea "}"
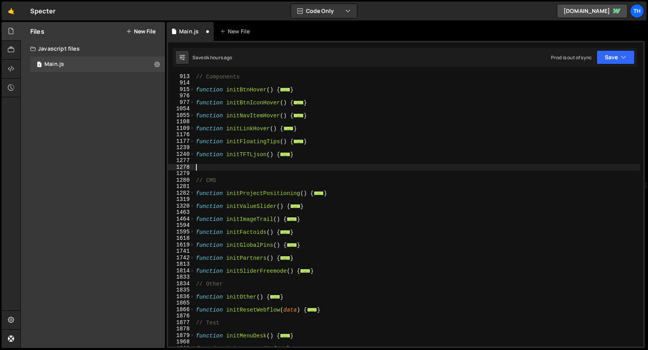
paste textarea "}"
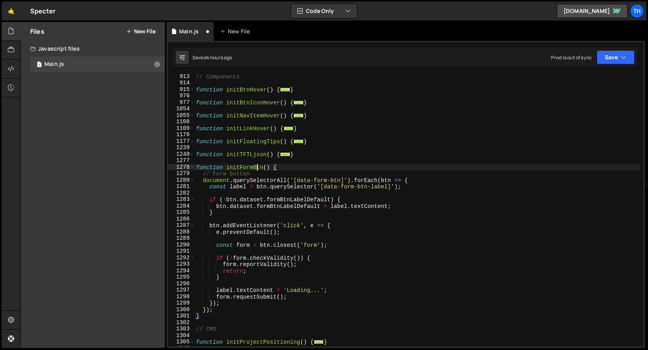
click at [256, 164] on div "// Components function initBtnHover ( ) { ... } function initBtnIconHover ( ) {…" at bounding box center [417, 216] width 446 height 286
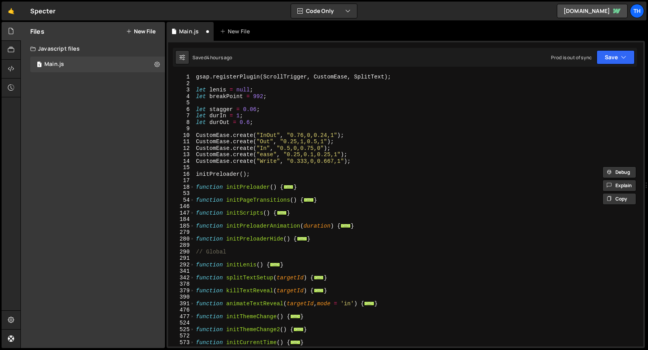
scroll to position [0, 0]
click at [191, 195] on div "53" at bounding box center [181, 193] width 27 height 7
click at [195, 213] on div "gsap . registerPlugin ( ScrollTrigger , CustomEase , SplitText ) ; let [PERSON_…" at bounding box center [417, 217] width 446 height 286
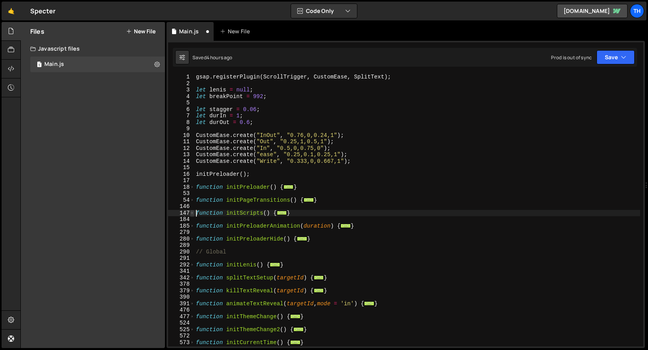
click at [192, 212] on span at bounding box center [192, 213] width 4 height 7
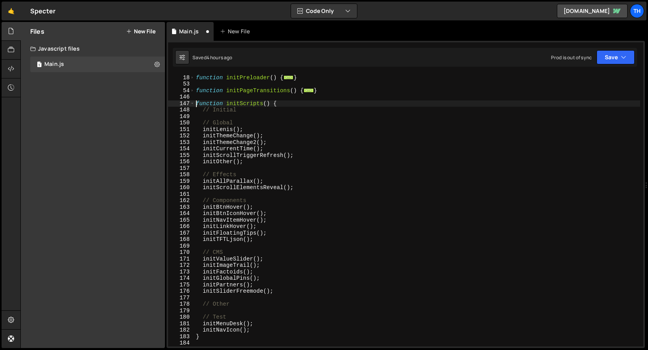
scroll to position [198, 0]
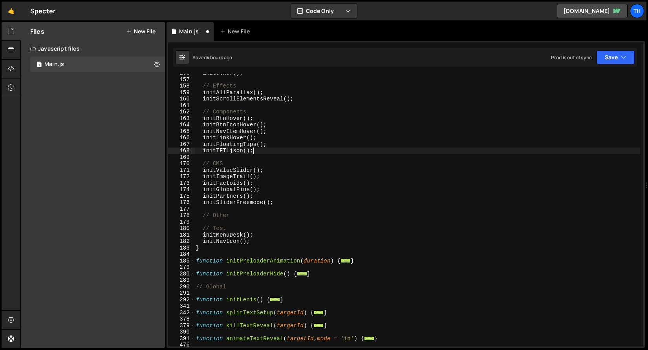
click at [270, 149] on div "initOther ( ) ; // Effects initAllParallax ( ) ; initScrollElementsReveal ( ) ;…" at bounding box center [417, 213] width 446 height 286
type textarea "initTFTLjson();"
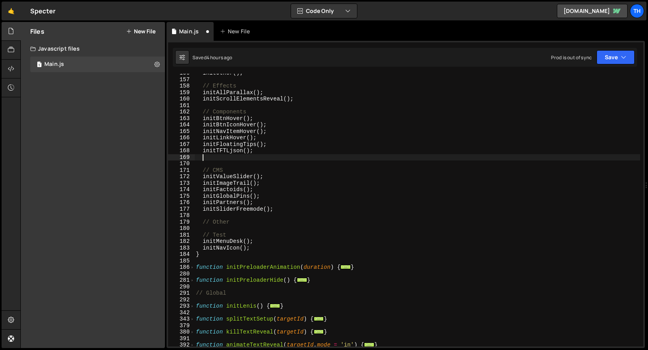
paste textarea "initFormBtn"
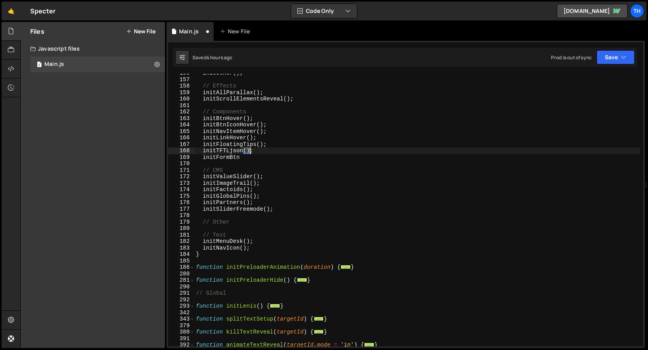
drag, startPoint x: 245, startPoint y: 151, endPoint x: 255, endPoint y: 150, distance: 10.2
click at [255, 150] on div "initOther ( ) ; // Effects initAllParallax ( ) ; initScrollElementsReveal ( ) ;…" at bounding box center [417, 213] width 446 height 286
click at [252, 155] on div "initOther ( ) ; // Effects initAllParallax ( ) ; initScrollElementsReveal ( ) ;…" at bounding box center [417, 213] width 446 height 286
paste textarea "();"
click at [613, 65] on div "Saved 4 hours ago Prod is out of sync Upgrade to Edit Save Save to Staging S Sa…" at bounding box center [405, 57] width 464 height 19
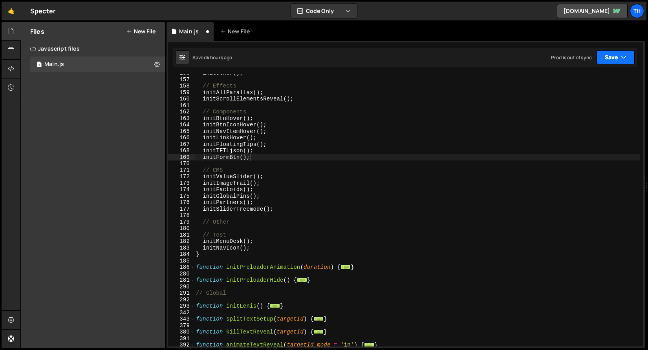
click at [614, 58] on button "Save" at bounding box center [616, 57] width 38 height 14
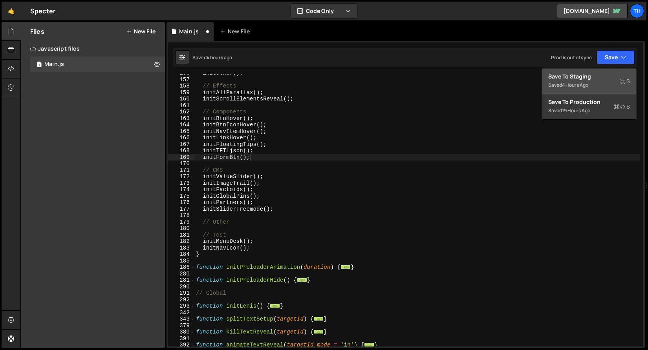
click at [609, 71] on button "Save to Staging S Saved 4 hours ago" at bounding box center [589, 82] width 94 height 26
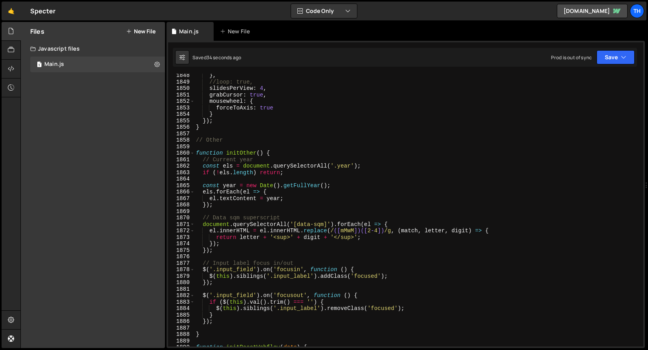
scroll to position [12595, 0]
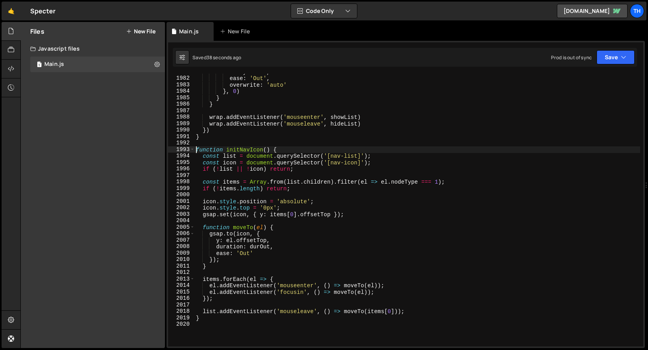
click at [195, 149] on div "delay : 0.24 , ease : 'Out' , overwrite : 'auto' } , 0 ) } } wrap . addEventLis…" at bounding box center [417, 212] width 446 height 286
click at [195, 148] on div "delay : 0.24 , ease : 'Out' , overwrite : 'auto' } , 0 ) } } wrap . addEventLis…" at bounding box center [417, 212] width 446 height 286
click at [193, 148] on span at bounding box center [192, 149] width 4 height 7
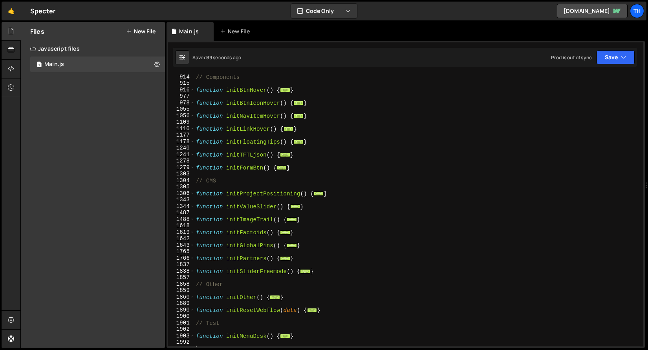
scroll to position [330, 0]
click at [602, 59] on button "Save" at bounding box center [616, 57] width 38 height 14
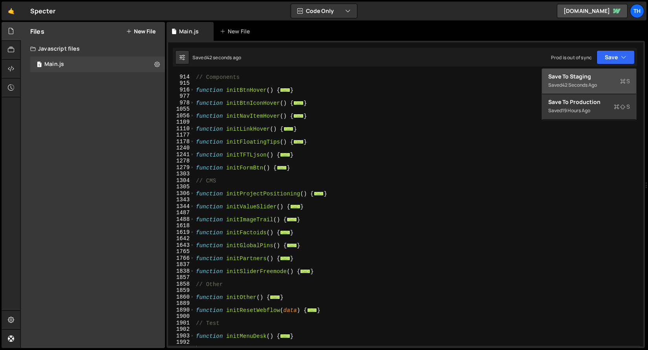
click at [595, 75] on div "Save to Staging S" at bounding box center [589, 77] width 82 height 8
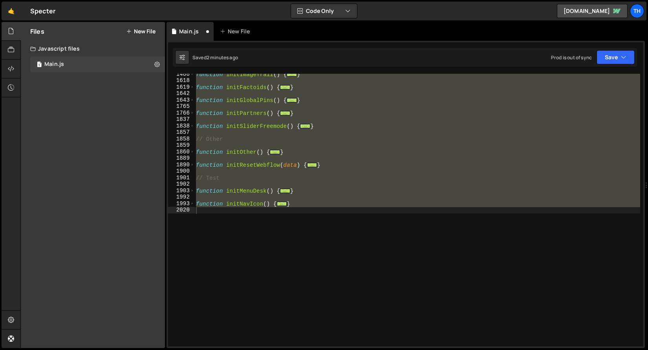
scroll to position [142, 0]
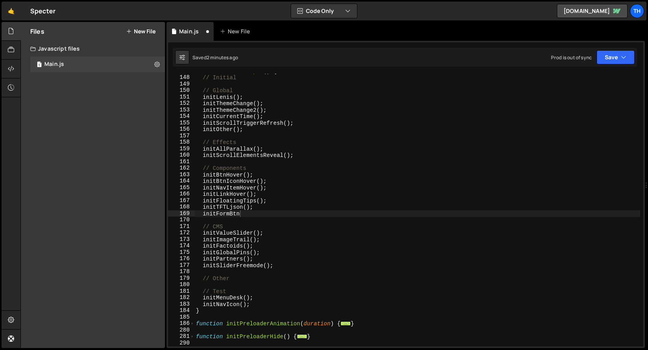
type textarea "initBtnIconHover();"
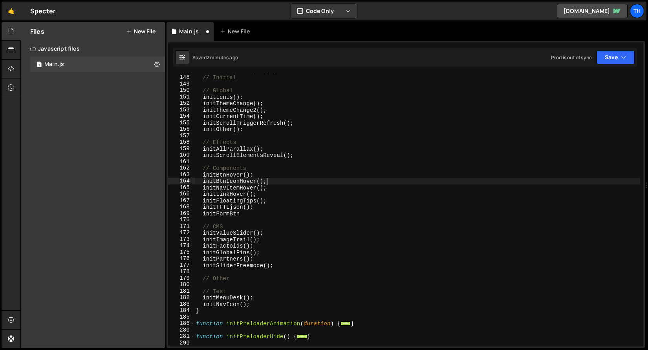
click at [284, 180] on div "function initScripts ( ) { // Initial // Global initLenis ( ) ; initThemeChange…" at bounding box center [417, 211] width 446 height 286
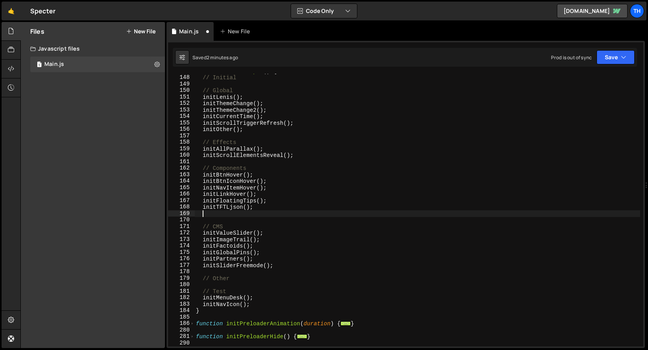
type textarea "initTFTLjson();"
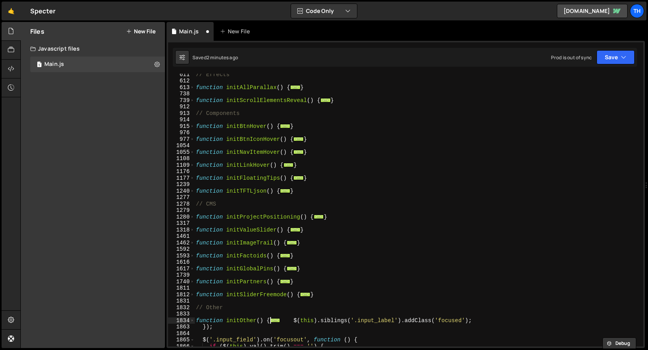
scroll to position [603, 0]
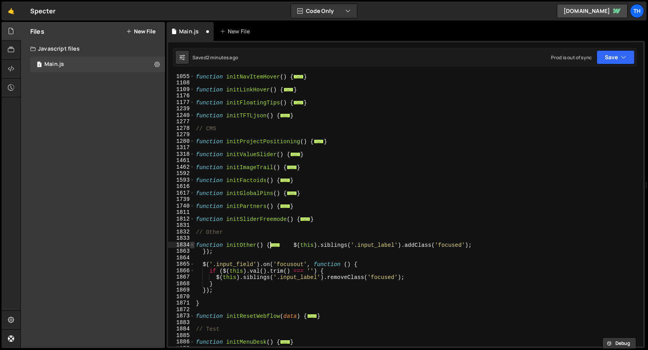
click at [191, 245] on span at bounding box center [192, 245] width 4 height 7
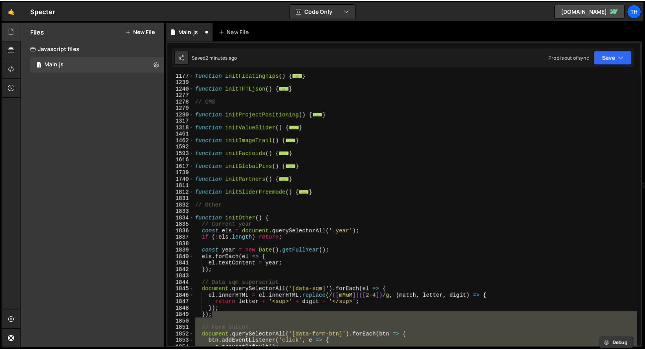
scroll to position [703, 0]
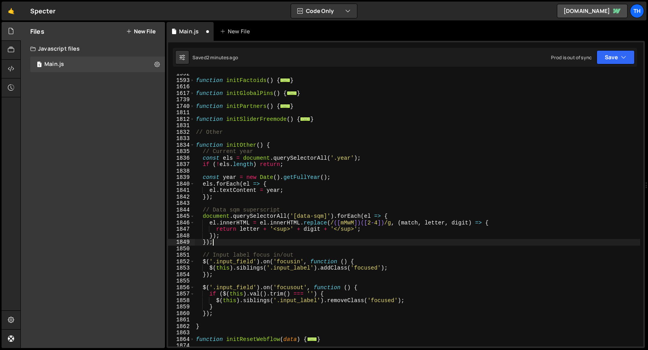
type textarea "}); });"
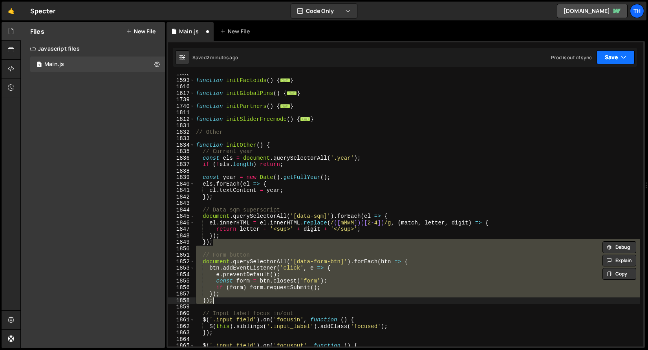
click at [615, 61] on button "Save" at bounding box center [616, 57] width 38 height 14
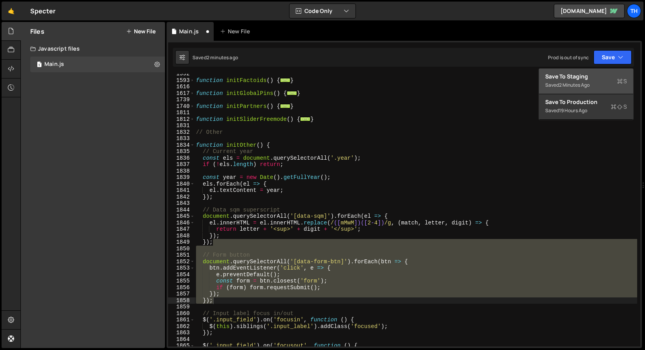
click at [592, 81] on div "Saved 2 minutes ago" at bounding box center [586, 85] width 82 height 9
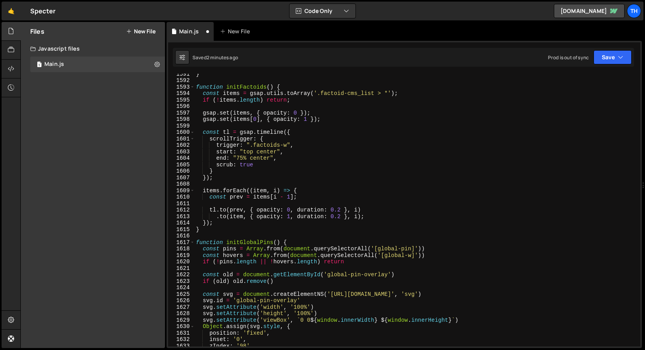
scroll to position [10219, 0]
